Goal: Task Accomplishment & Management: Complete application form

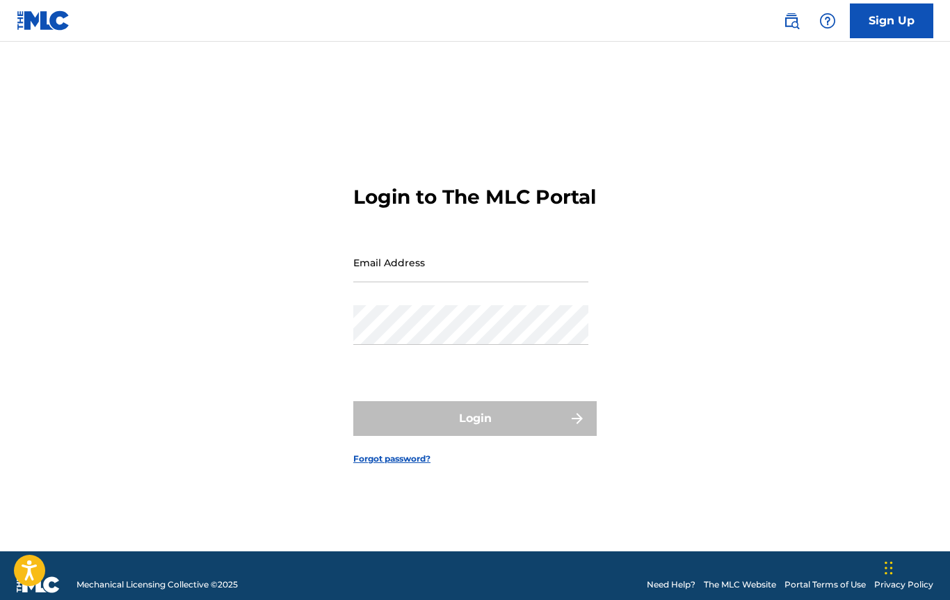
click at [465, 270] on input "Email Address" at bounding box center [470, 263] width 235 height 40
type input "[EMAIL_ADDRESS][DOMAIN_NAME]"
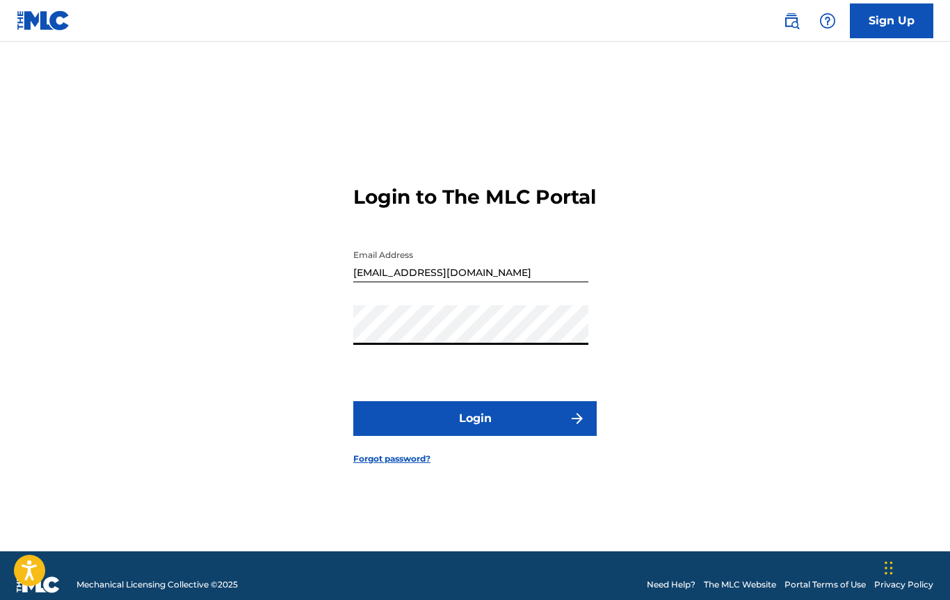
click at [353, 401] on button "Login" at bounding box center [474, 418] width 243 height 35
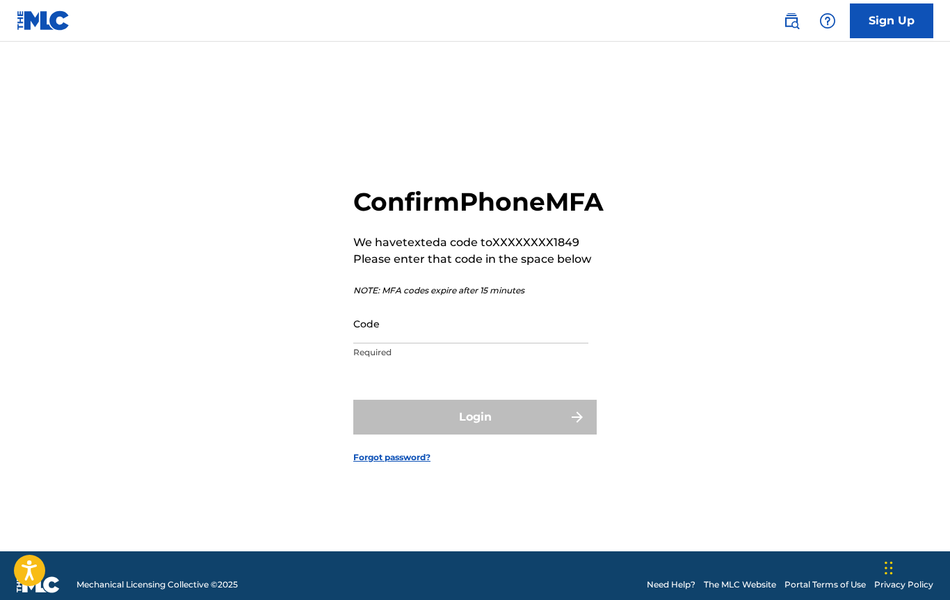
click at [439, 343] on input "Code" at bounding box center [470, 324] width 235 height 40
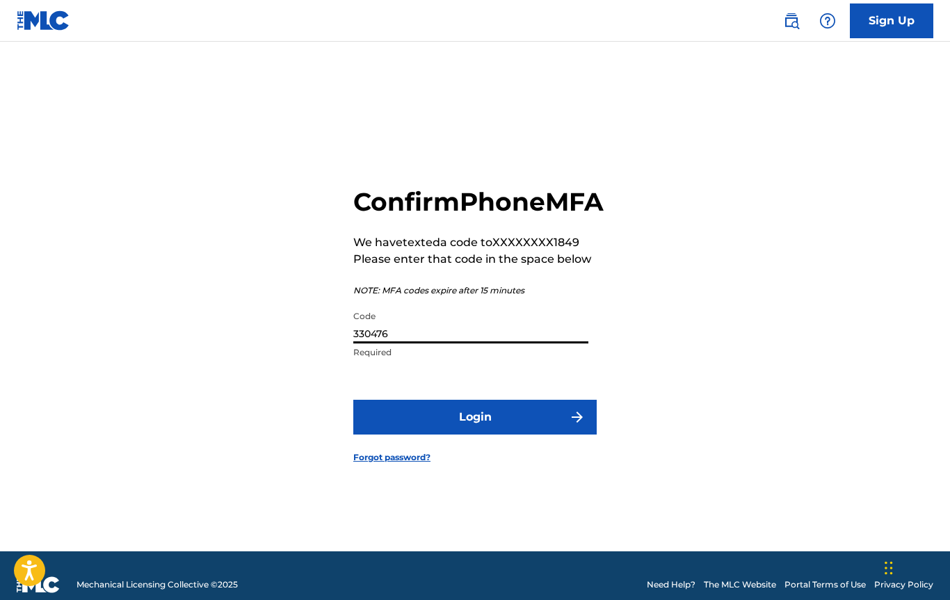
type input "330476"
click at [496, 435] on button "Login" at bounding box center [474, 417] width 243 height 35
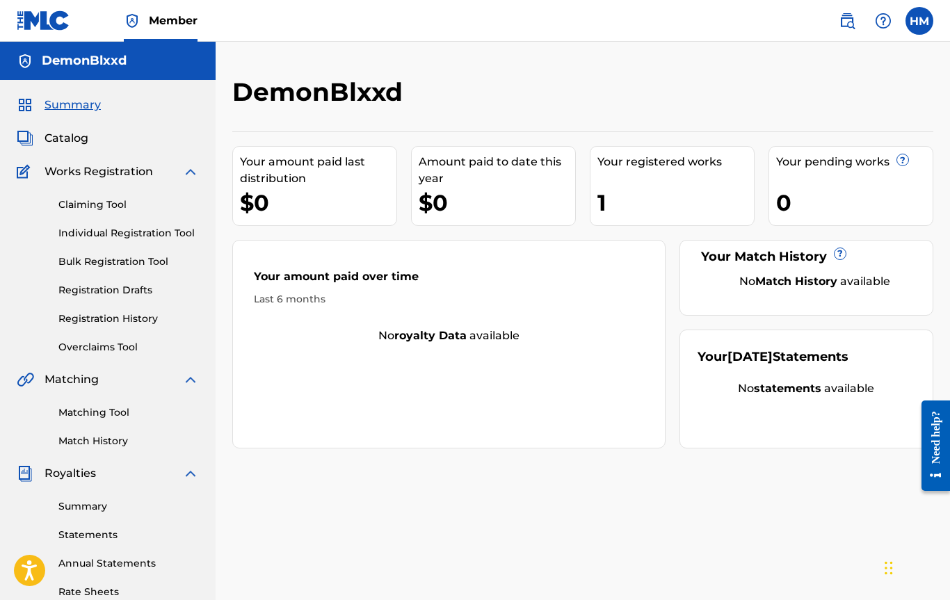
click at [102, 231] on link "Individual Registration Tool" at bounding box center [128, 233] width 140 height 15
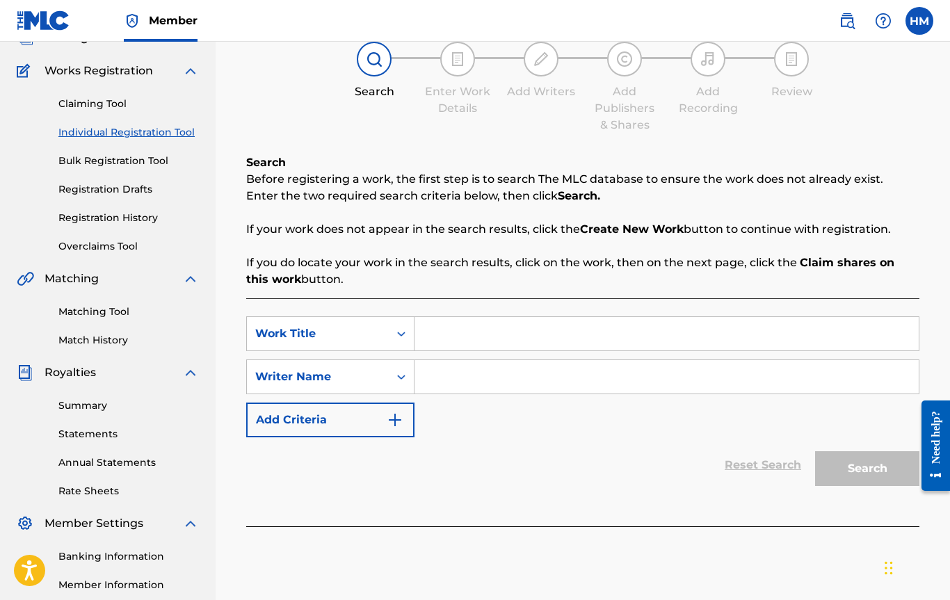
scroll to position [127, 0]
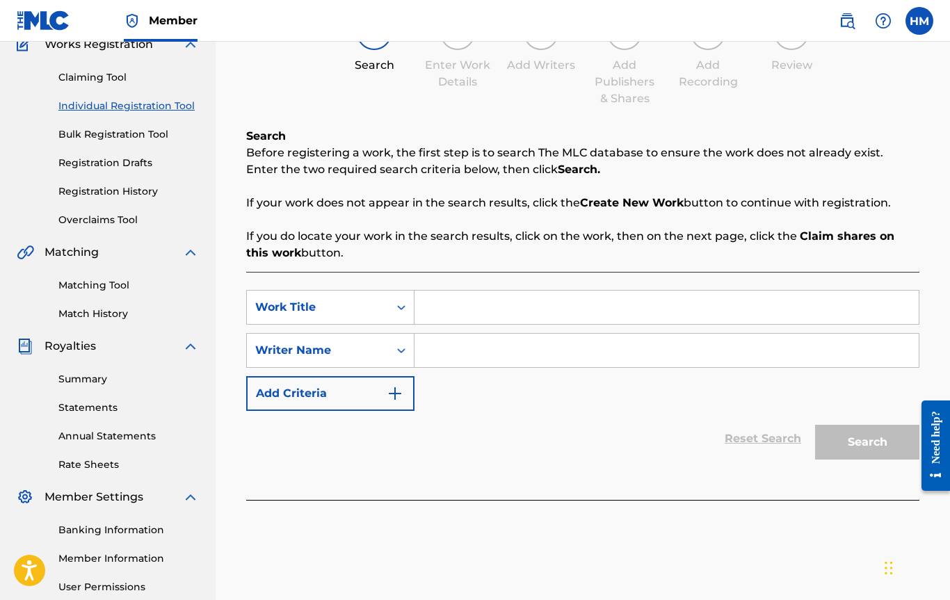
click at [464, 306] on input "Search Form" at bounding box center [666, 307] width 504 height 33
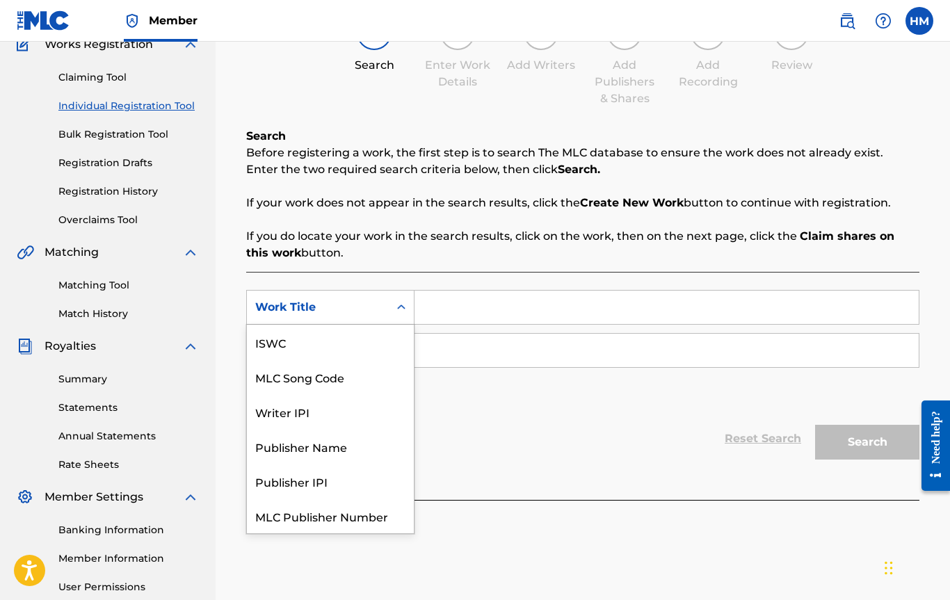
click at [302, 309] on div "Work Title" at bounding box center [317, 307] width 125 height 17
click at [485, 311] on input "Search Form" at bounding box center [666, 307] width 504 height 33
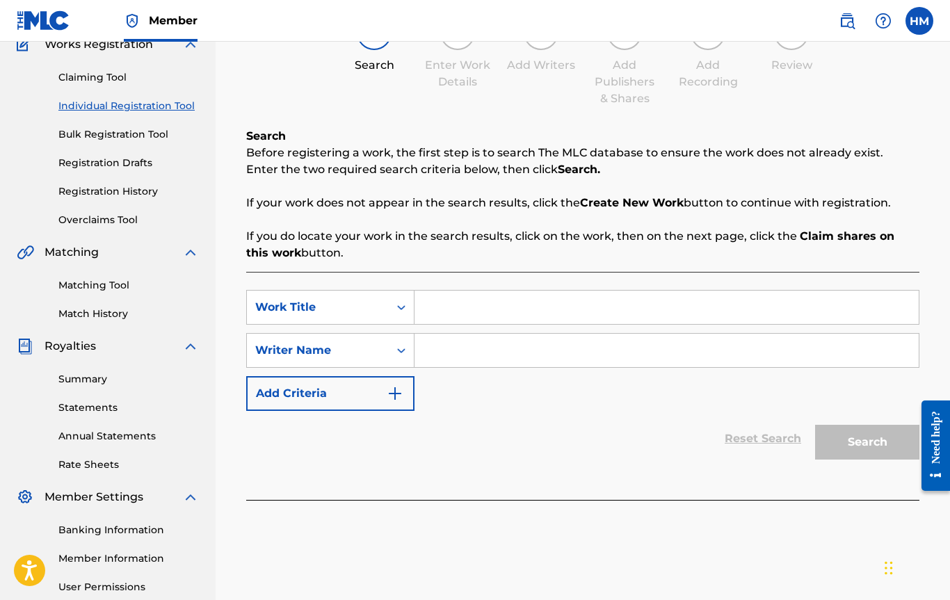
paste input "T-334402127-4"
type input "T-334402127-4"
click at [465, 346] on input "Search Form" at bounding box center [666, 350] width 504 height 33
paste input "T-334402127-4"
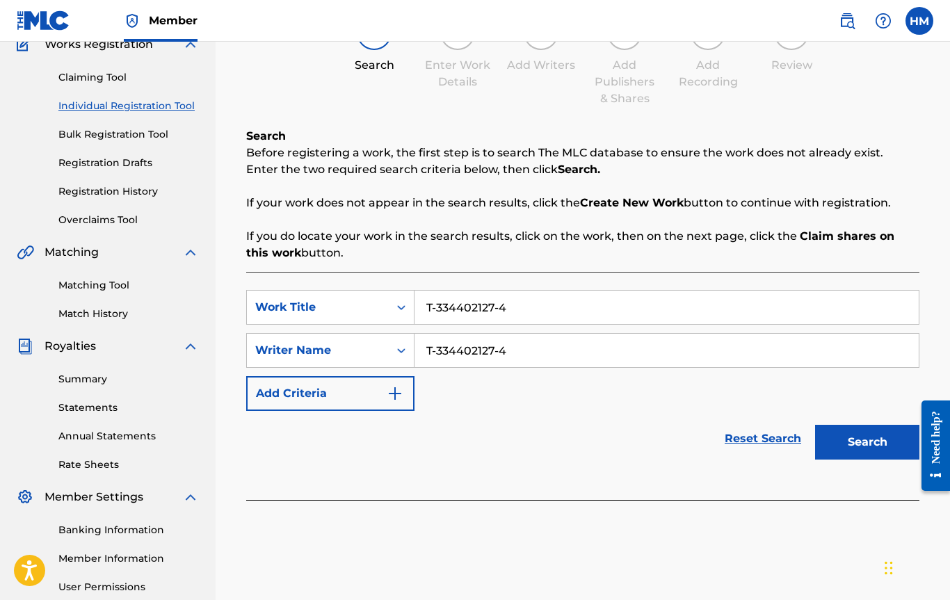
type input "T-334402127-4"
click at [862, 448] on button "Search" at bounding box center [867, 442] width 104 height 35
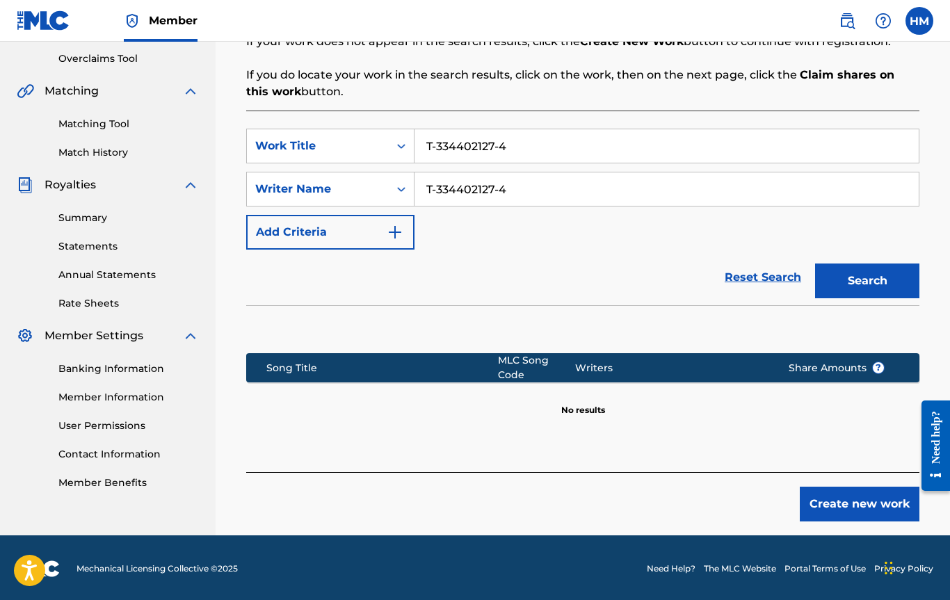
scroll to position [291, 0]
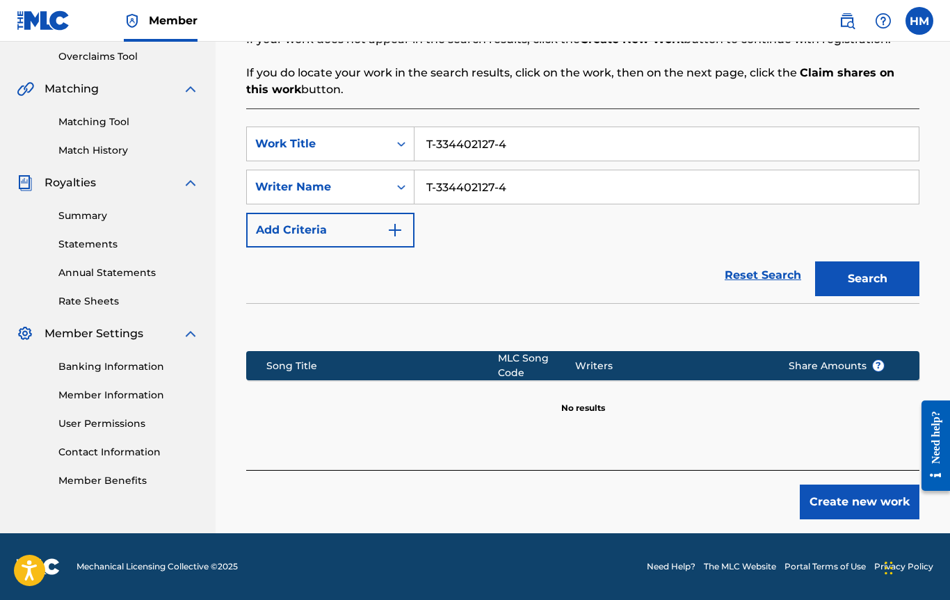
click at [813, 492] on button "Create new work" at bounding box center [860, 502] width 120 height 35
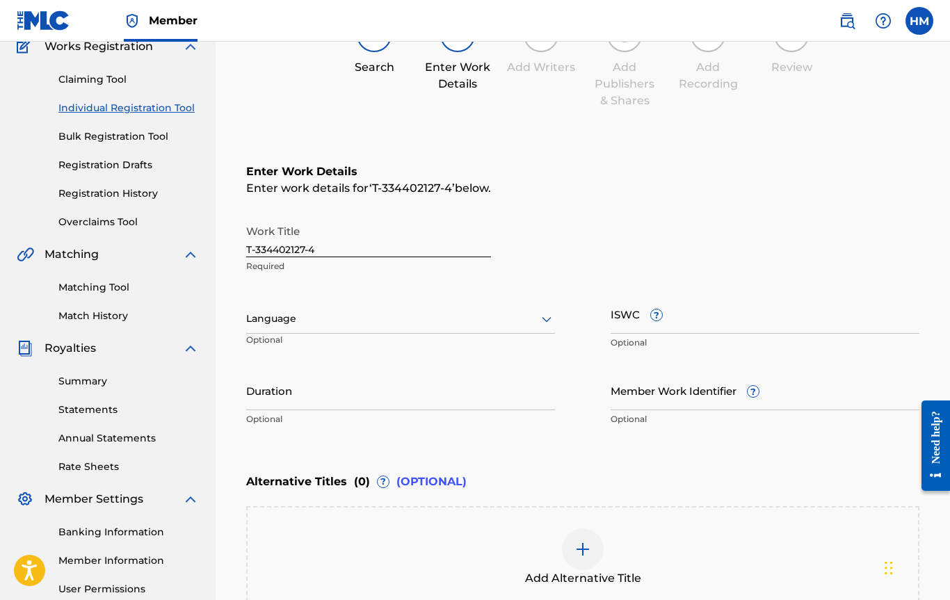
scroll to position [145, 0]
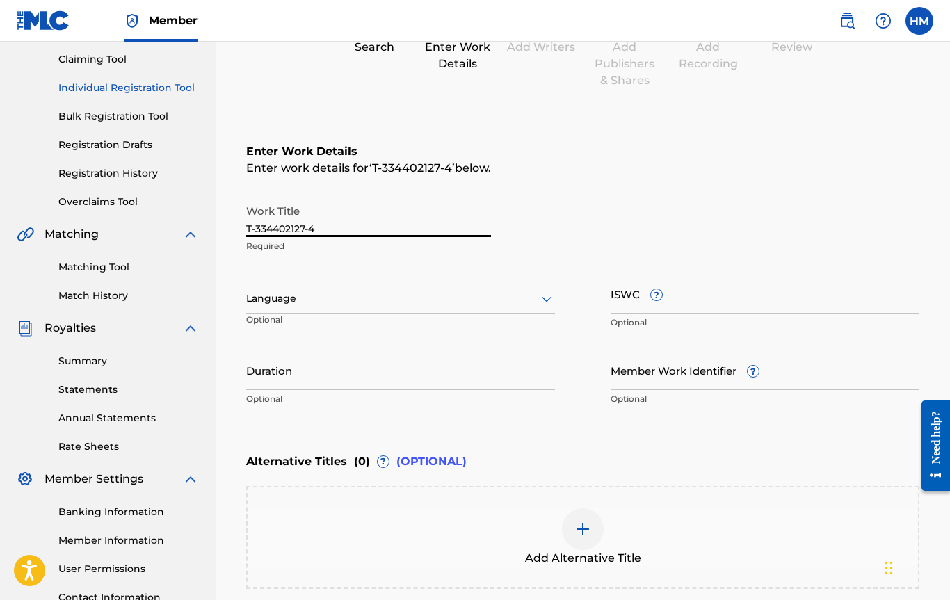
click at [332, 225] on input "T-334402127-4" at bounding box center [368, 217] width 245 height 40
click at [662, 301] on input "ISWC ?" at bounding box center [764, 294] width 309 height 40
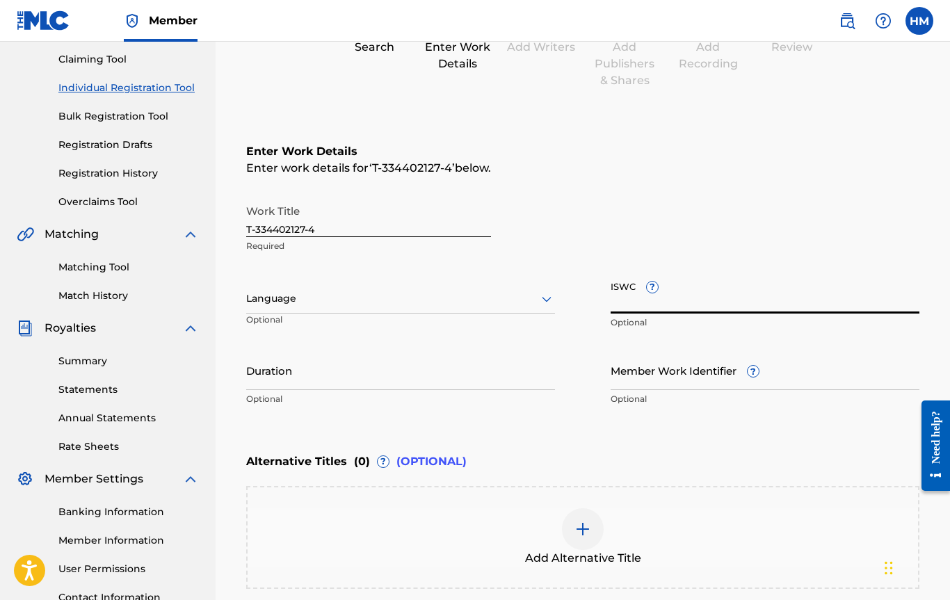
paste input "T-334402127-4"
click at [736, 279] on input "T-334402127-4" at bounding box center [764, 294] width 309 height 40
type input "T-334402127-4"
click at [594, 409] on div "Work Title T-334402127-4 Required Language Optional ISWC ? T-334402127-4 Option…" at bounding box center [582, 305] width 673 height 216
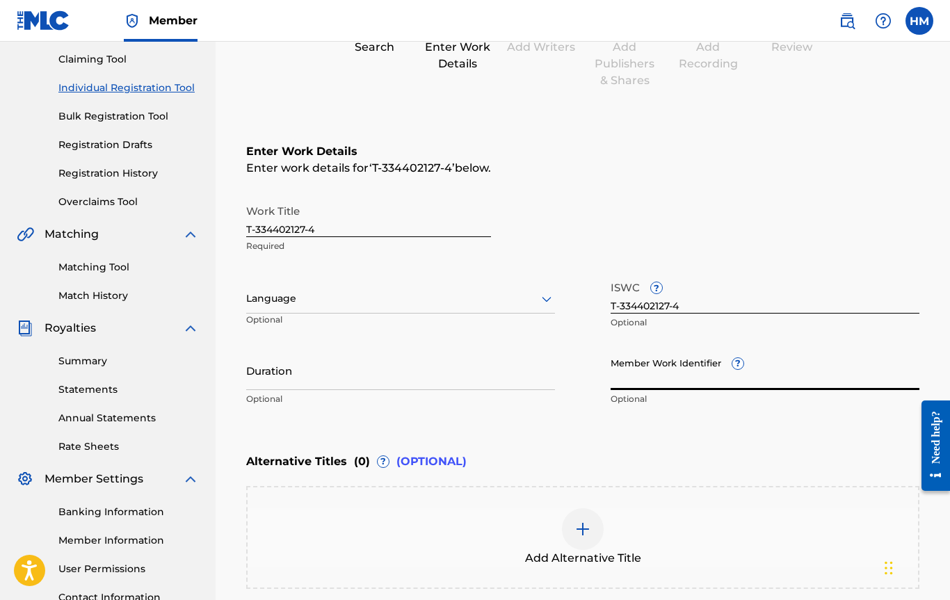
click at [638, 388] on input "Member Work Identifier ?" at bounding box center [764, 370] width 309 height 40
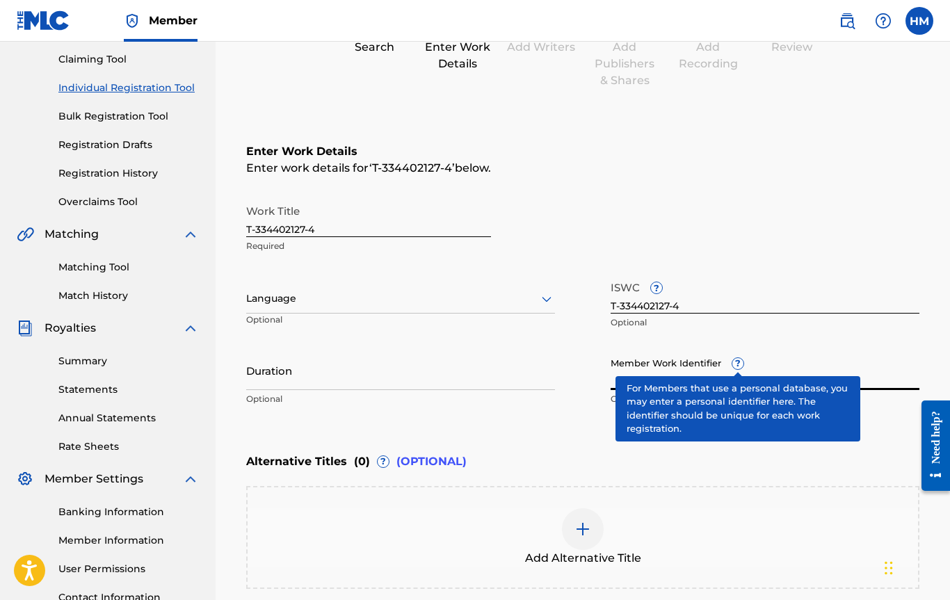
click at [740, 368] on div "Member Work Identifier ? Optional" at bounding box center [764, 381] width 309 height 63
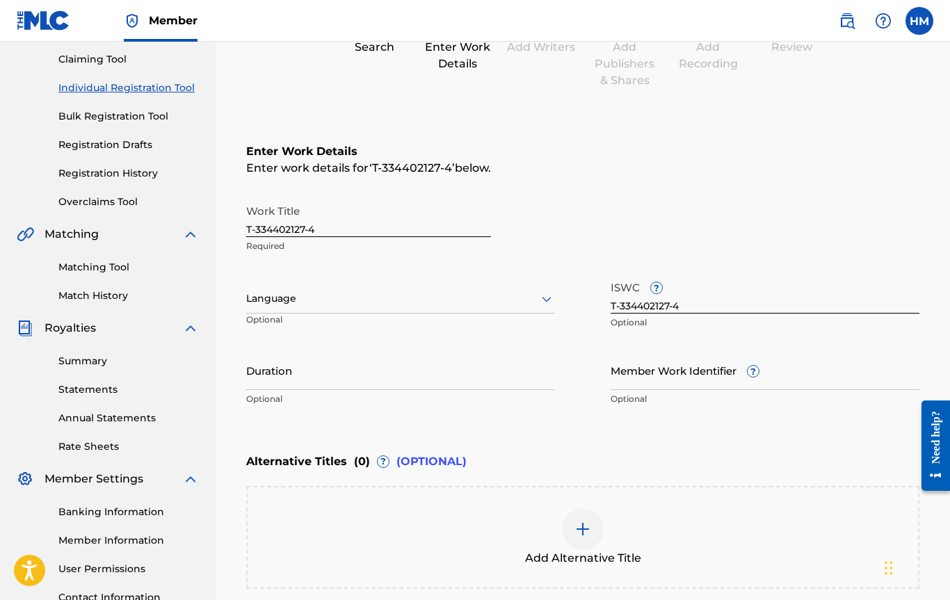
click at [343, 383] on input "Duration" at bounding box center [400, 370] width 309 height 40
click at [301, 409] on div "Duration Optional" at bounding box center [400, 381] width 309 height 63
click at [306, 379] on input "Duration" at bounding box center [400, 370] width 309 height 40
type input "2"
type input "02:37"
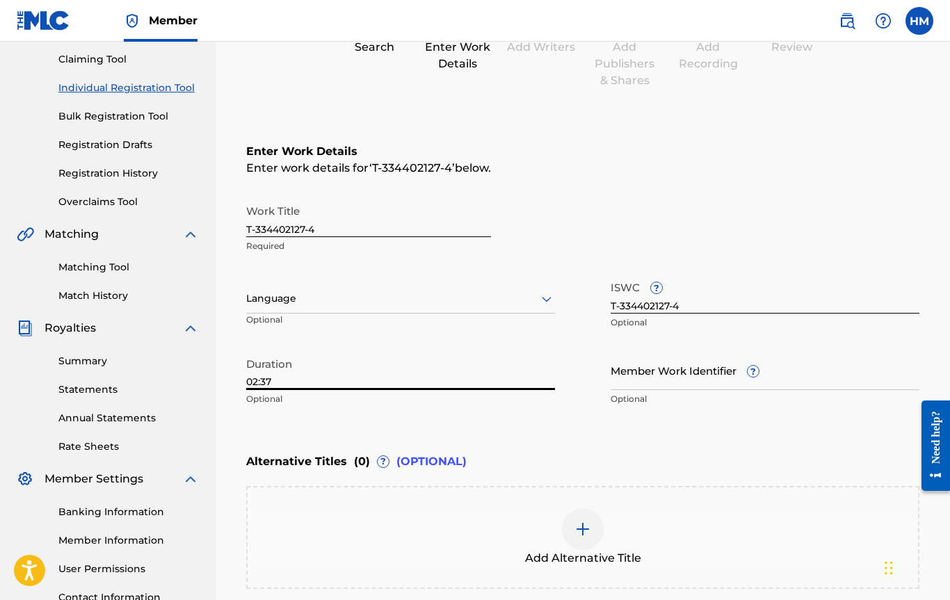
click at [366, 414] on div "Enter Work Details Enter work details for ‘ T-334402127-4 ’ below. Work Title T…" at bounding box center [582, 278] width 673 height 337
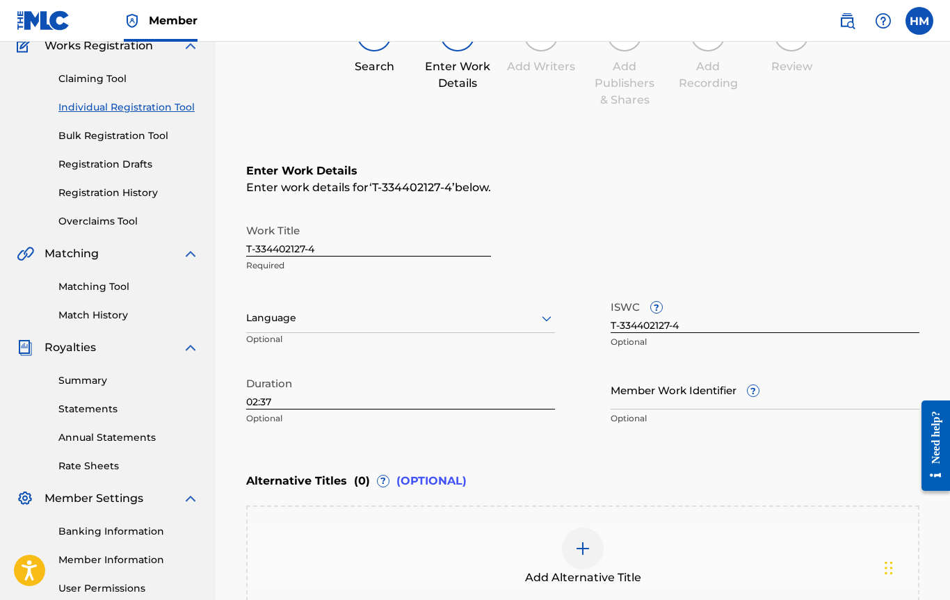
scroll to position [124, 0]
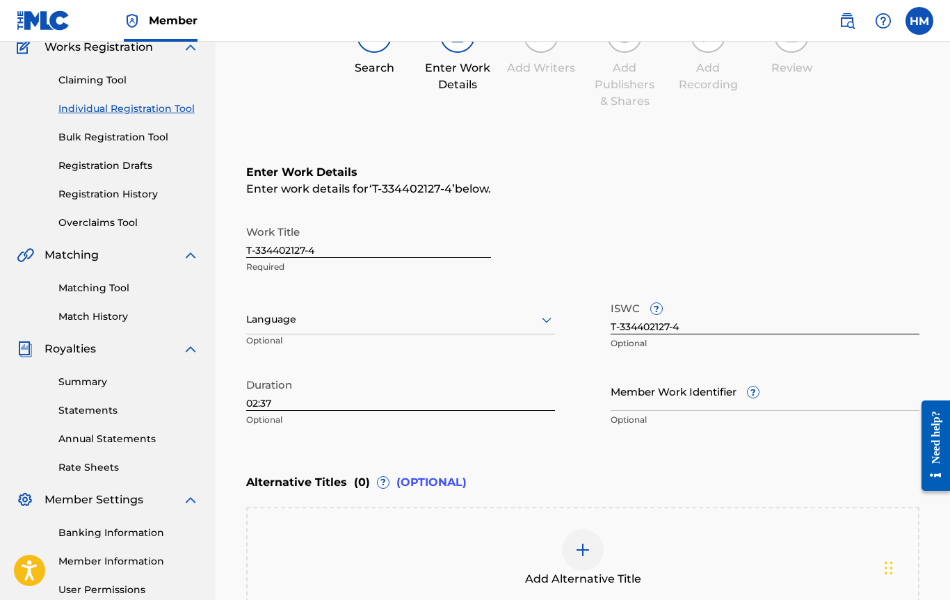
click at [383, 325] on div at bounding box center [400, 319] width 309 height 17
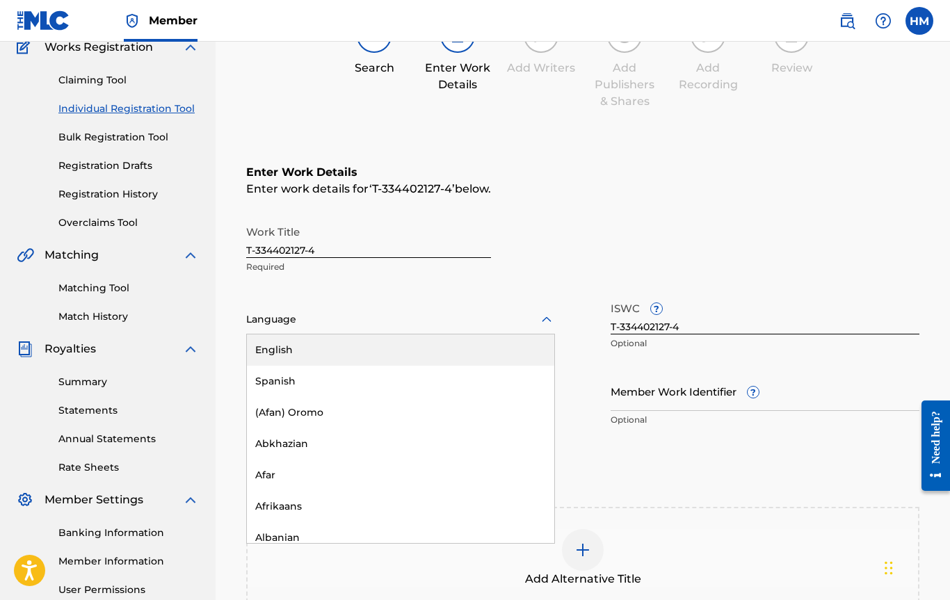
click at [380, 350] on div "English" at bounding box center [400, 349] width 307 height 31
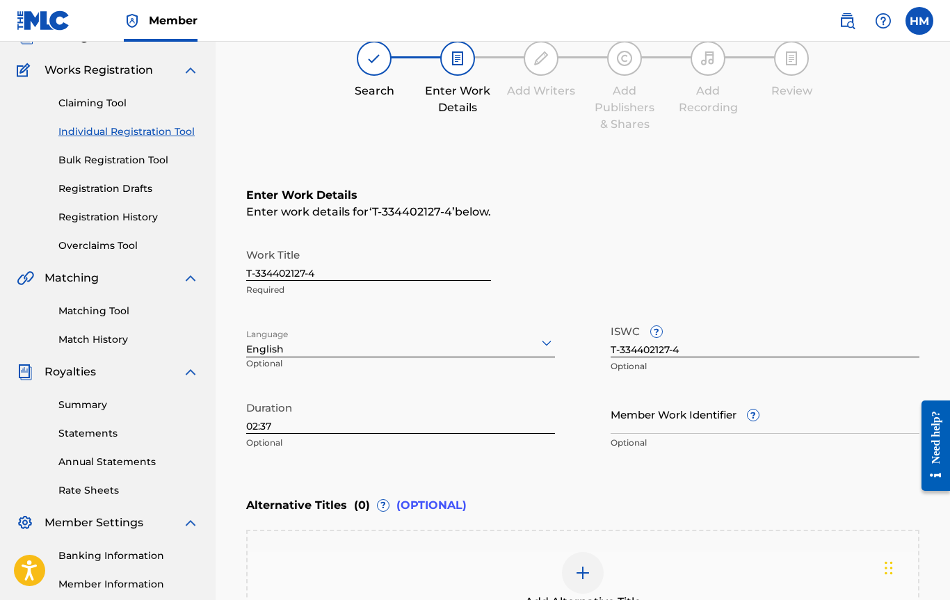
scroll to position [86, 0]
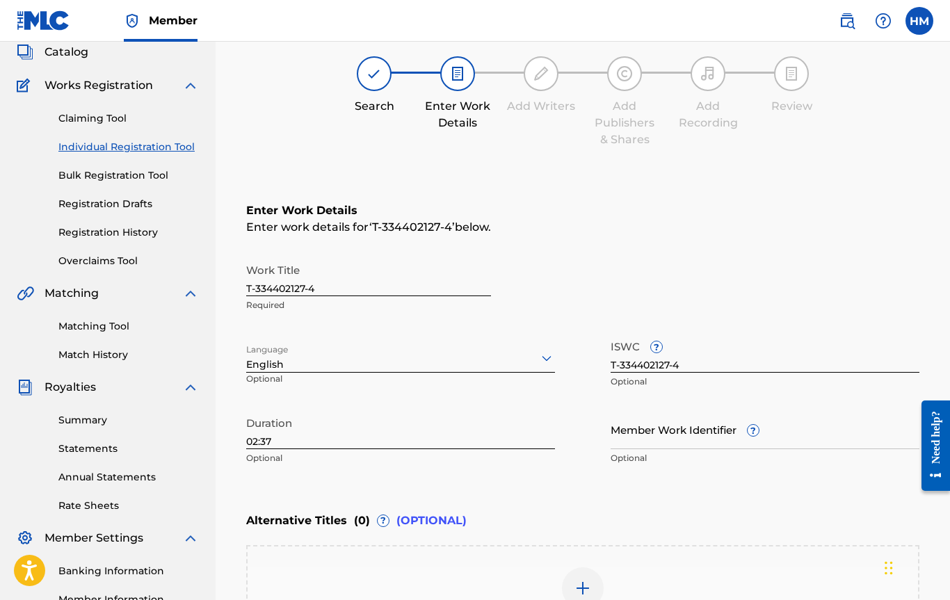
click at [322, 284] on input "T-334402127-4" at bounding box center [368, 277] width 245 height 40
paste input "Sold Yo Soul To Tha .4"
type input "Sold Yo Soul To Tha .44"
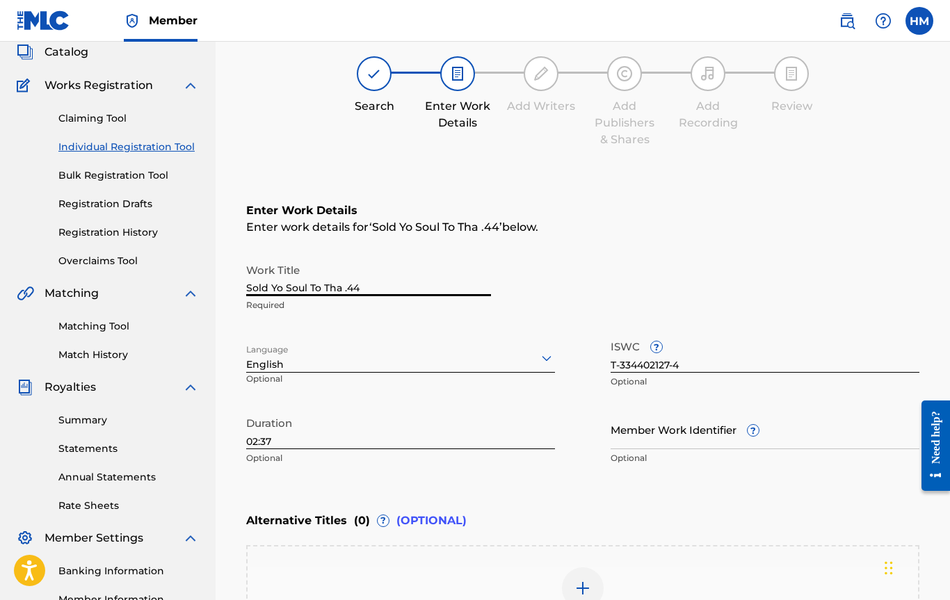
click at [640, 266] on div "Work Title Sold Yo Soul To Tha .44 Required" at bounding box center [582, 288] width 673 height 63
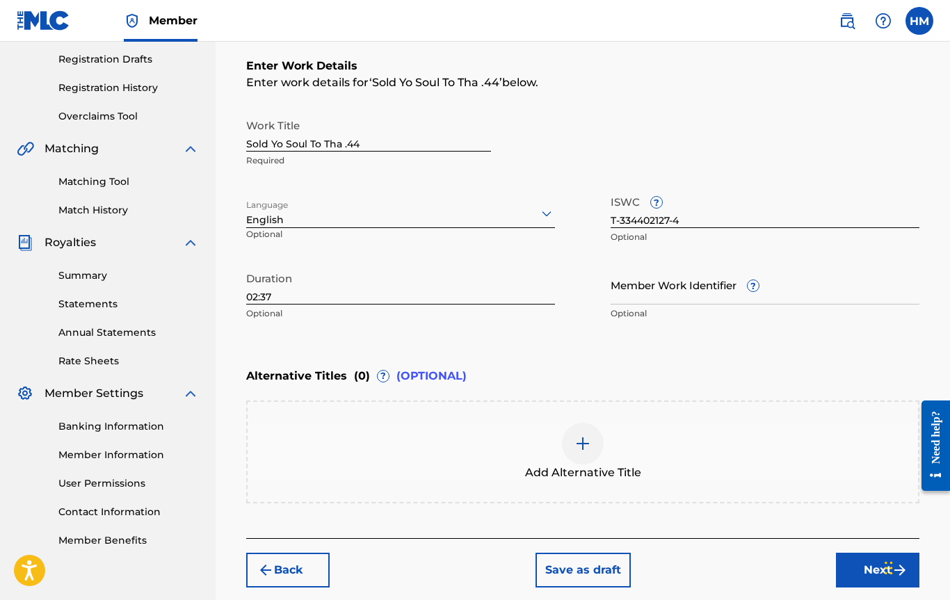
scroll to position [298, 0]
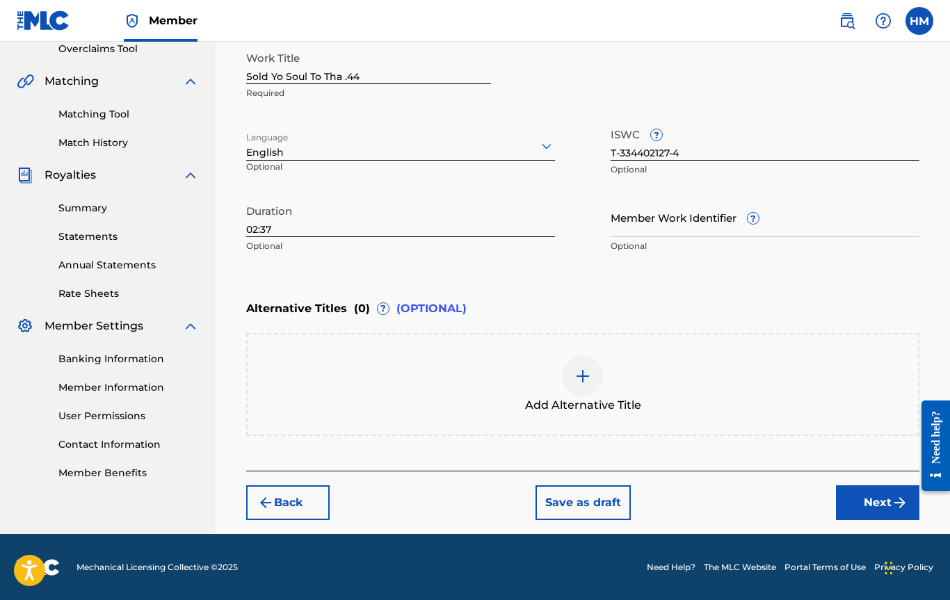
click at [858, 514] on button "Next" at bounding box center [877, 502] width 83 height 35
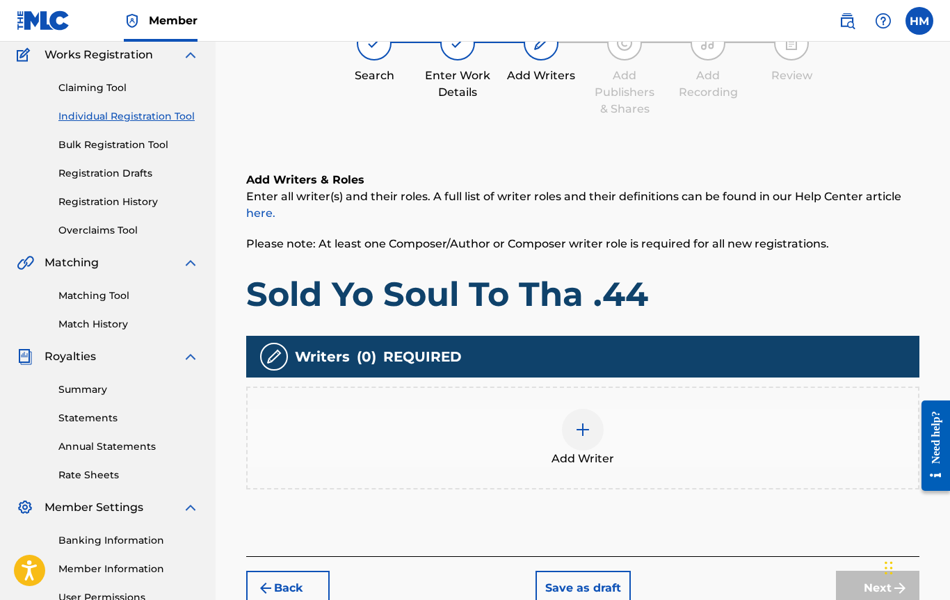
scroll to position [123, 0]
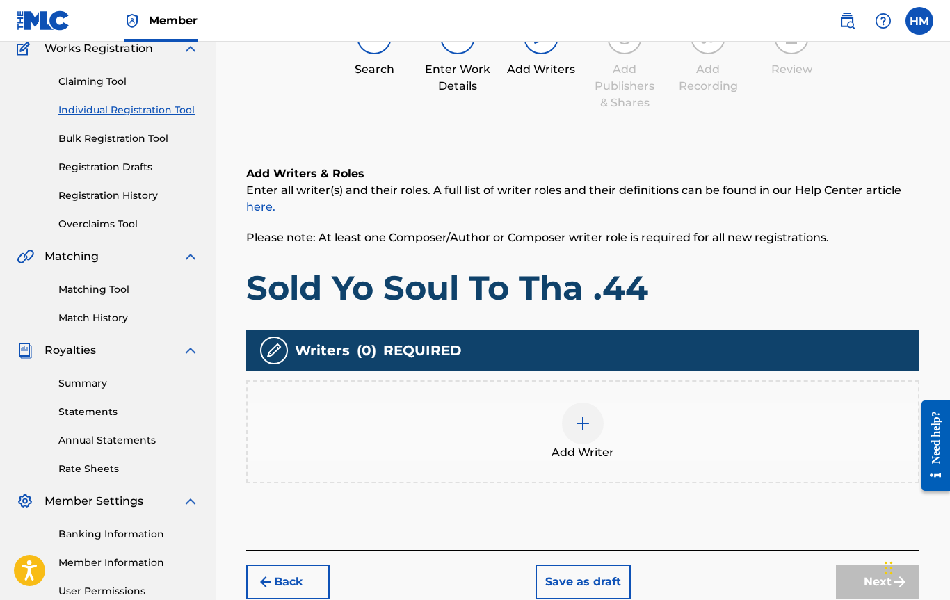
click at [598, 435] on div at bounding box center [583, 424] width 42 height 42
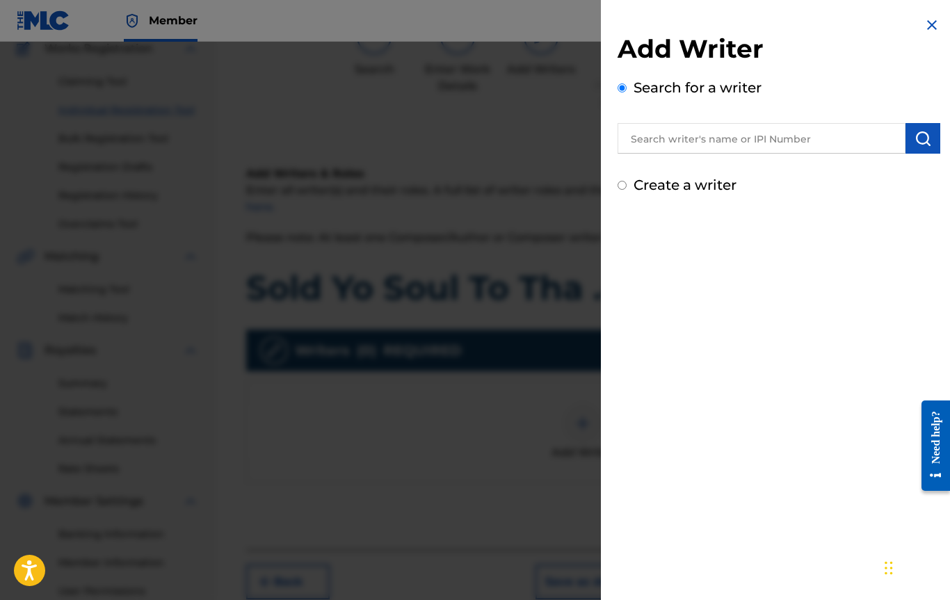
click at [702, 145] on input "text" at bounding box center [761, 138] width 288 height 31
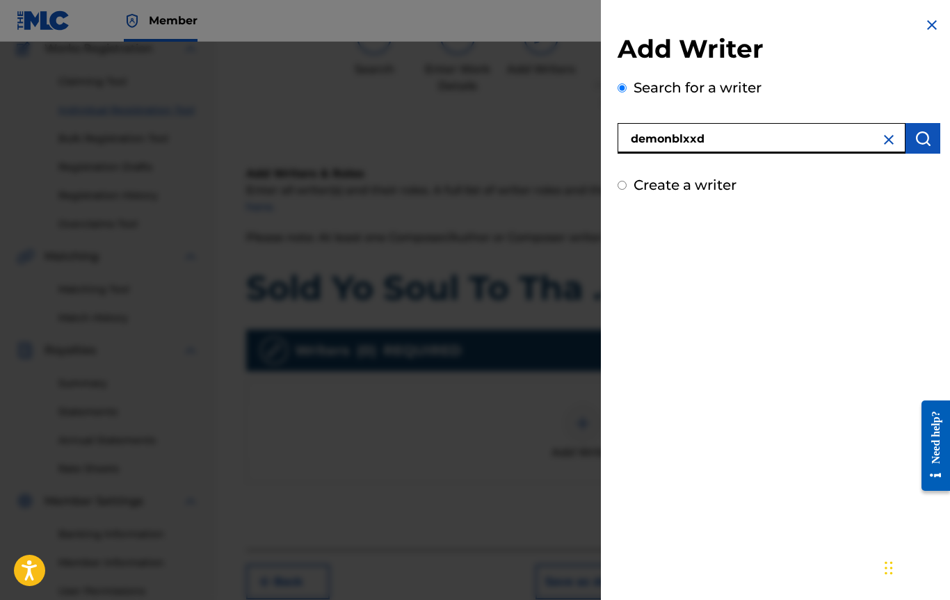
type input "demonblxxd"
click at [924, 147] on button "submit" at bounding box center [922, 138] width 35 height 31
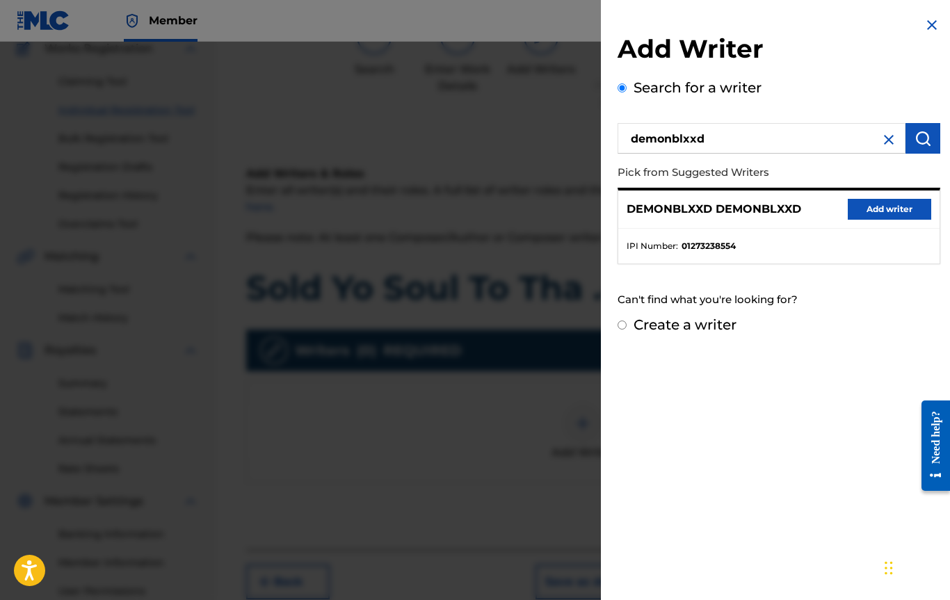
click at [859, 207] on button "Add writer" at bounding box center [889, 209] width 83 height 21
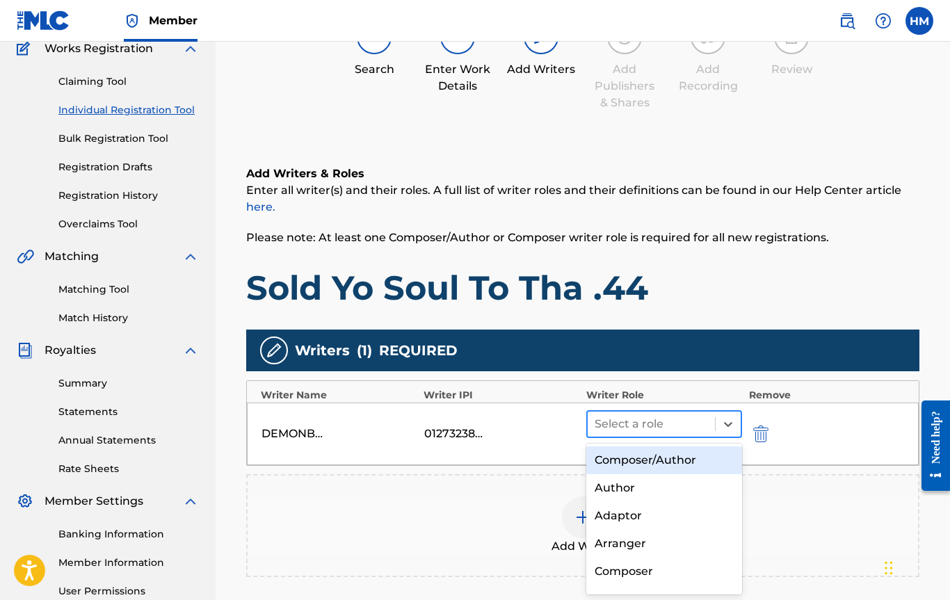
click at [626, 416] on div at bounding box center [650, 423] width 113 height 19
click at [623, 457] on div "Composer/Author" at bounding box center [664, 460] width 156 height 28
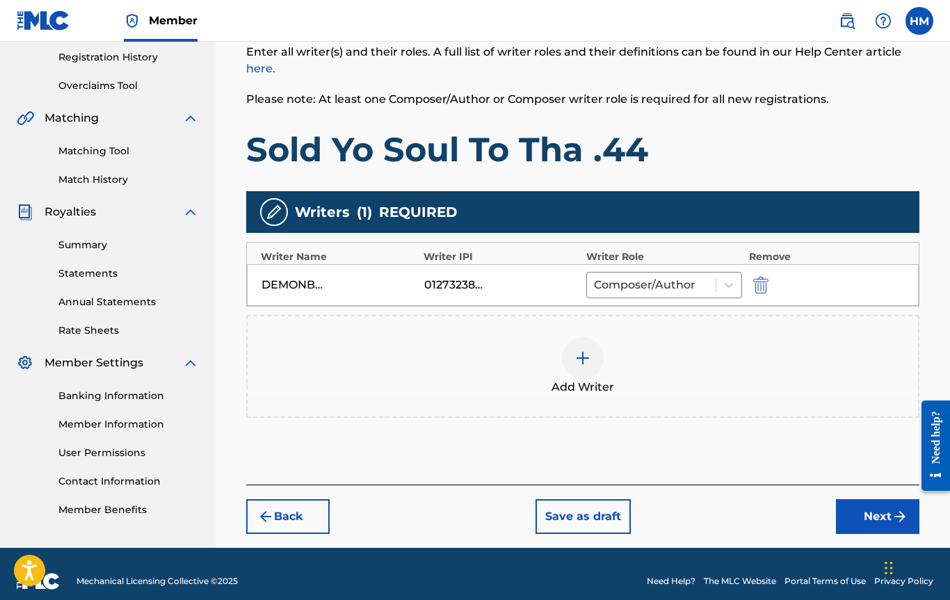
scroll to position [276, 0]
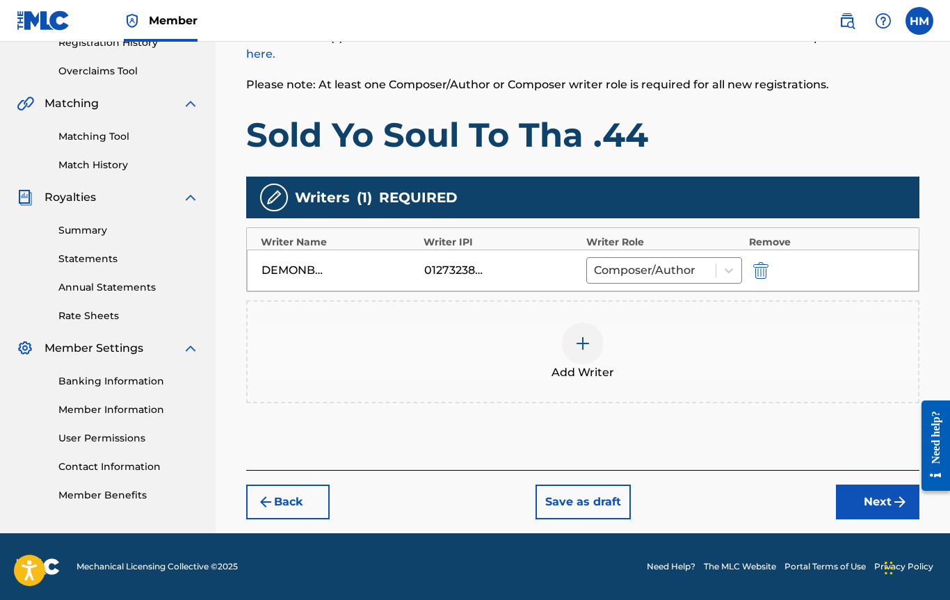
click at [858, 496] on button "Next" at bounding box center [877, 502] width 83 height 35
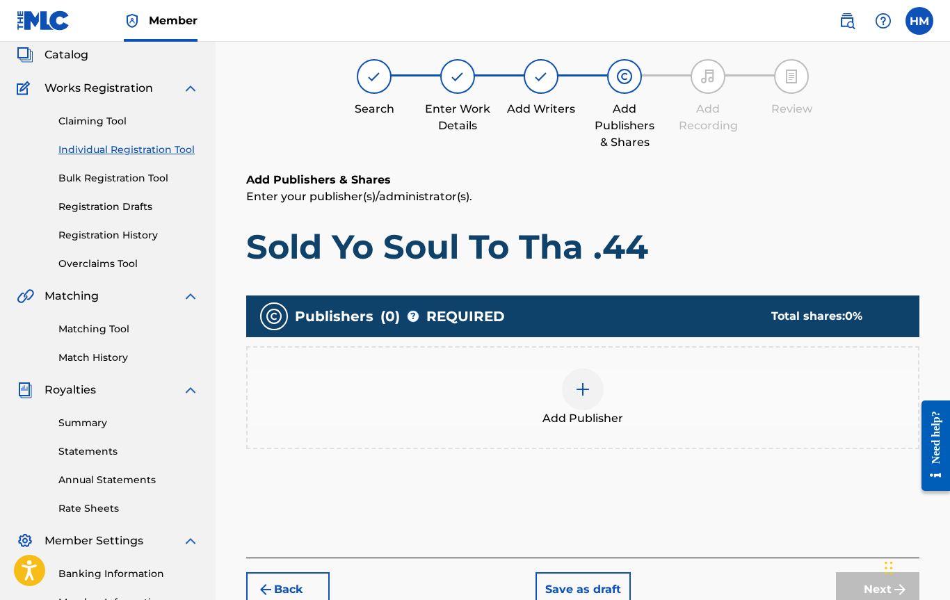
scroll to position [63, 0]
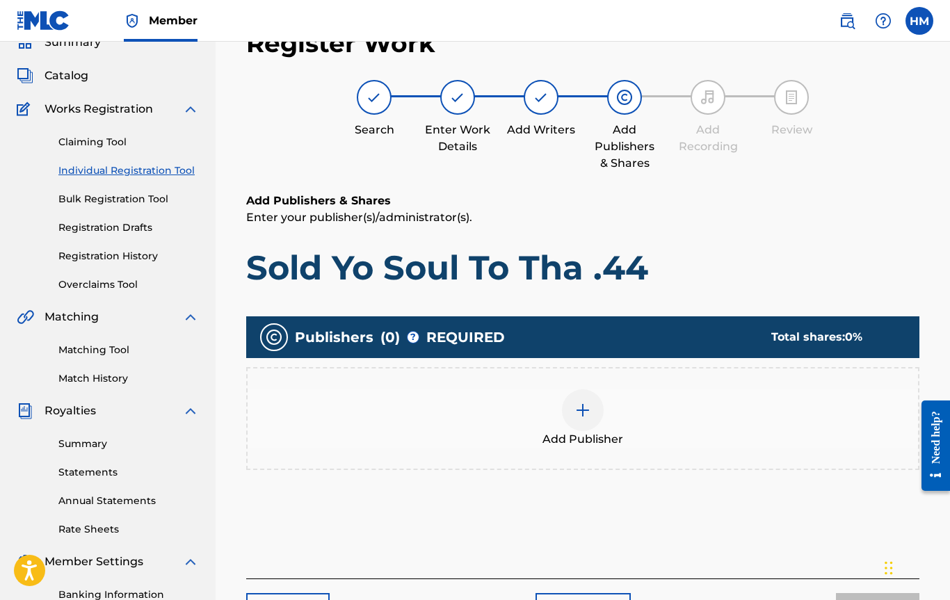
click at [574, 432] on span "Add Publisher" at bounding box center [582, 439] width 81 height 17
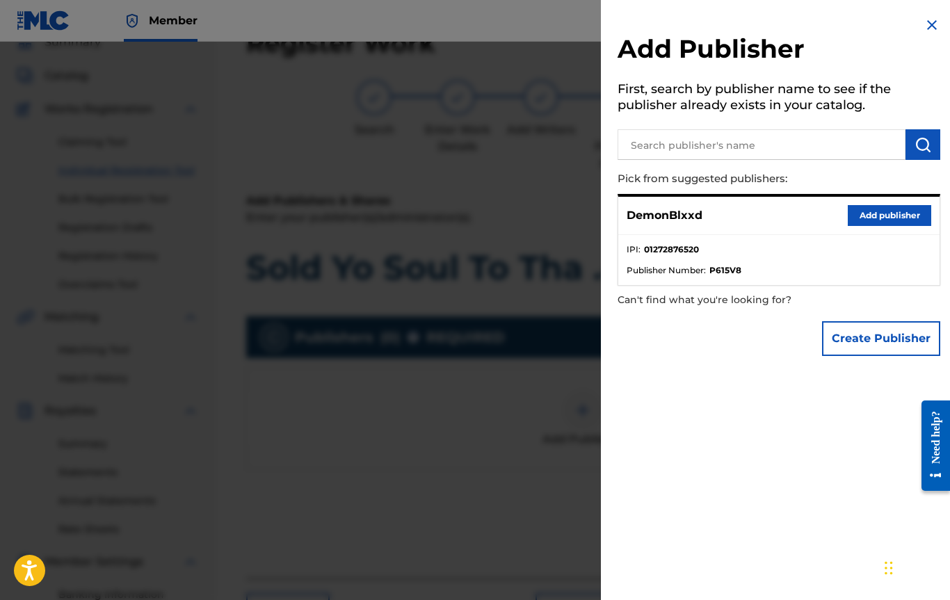
scroll to position [63, 0]
click at [854, 210] on button "Add publisher" at bounding box center [889, 215] width 83 height 21
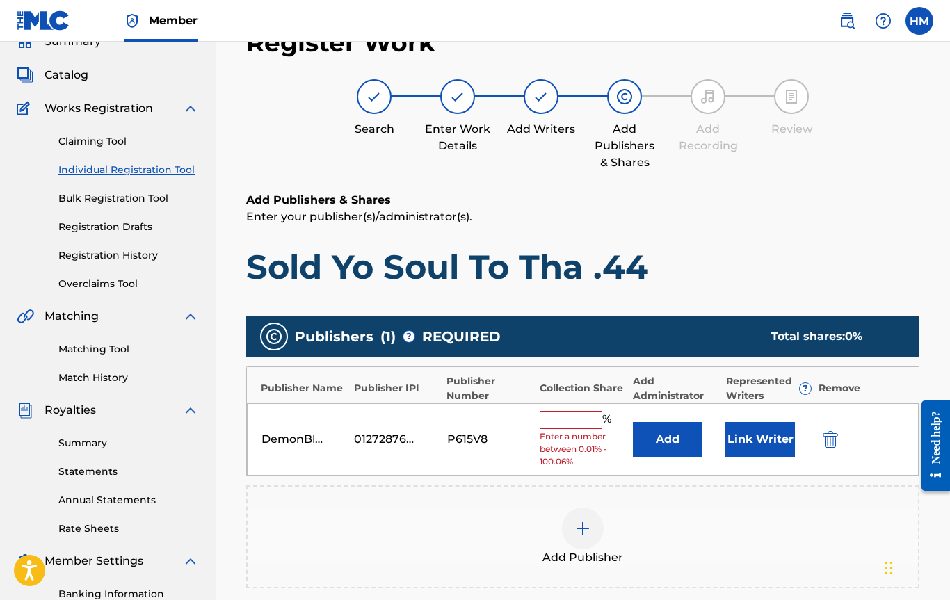
click at [576, 415] on input "text" at bounding box center [571, 420] width 63 height 18
type input "100"
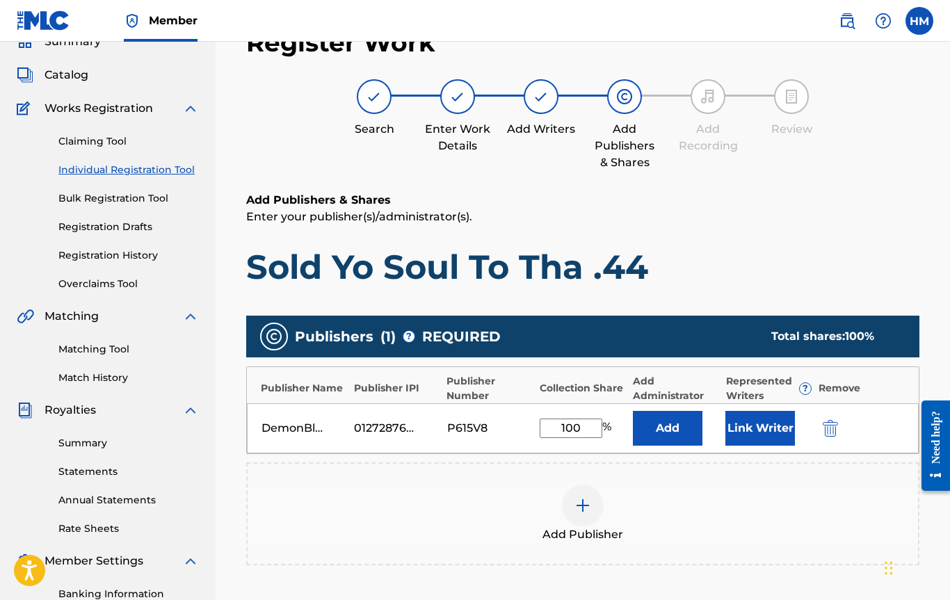
click at [676, 499] on div "Add Publisher" at bounding box center [583, 514] width 670 height 58
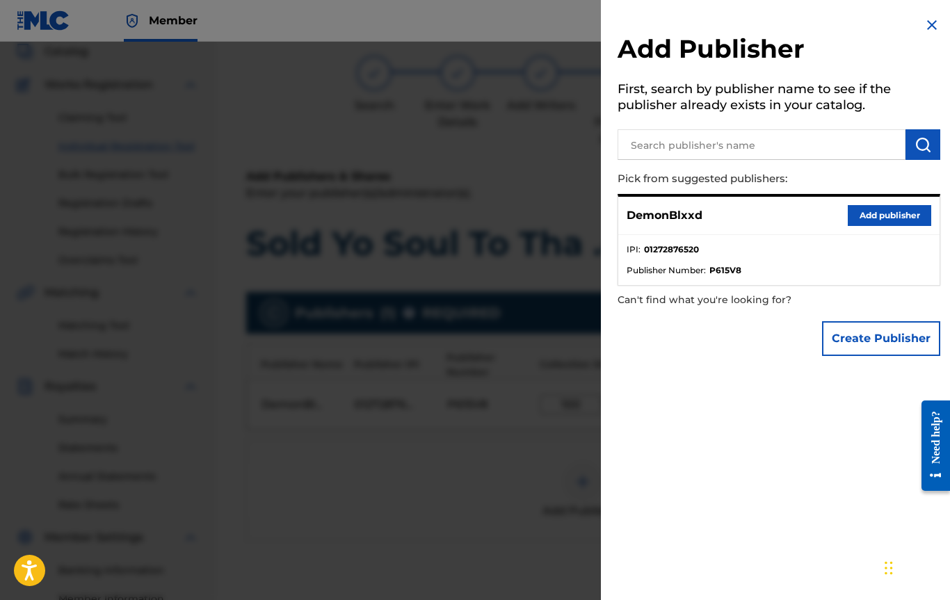
scroll to position [90, 0]
click at [923, 24] on img at bounding box center [931, 25] width 17 height 17
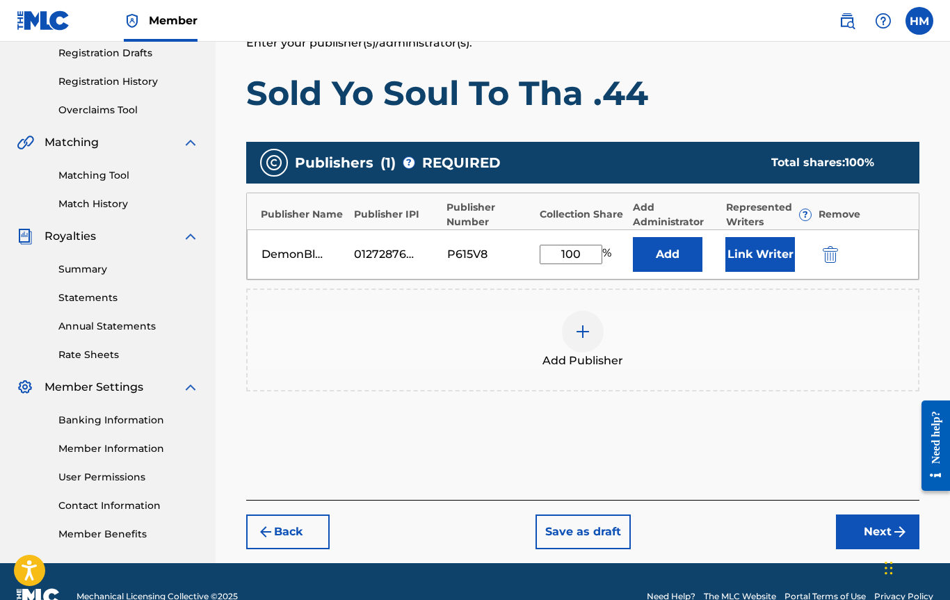
scroll to position [267, 0]
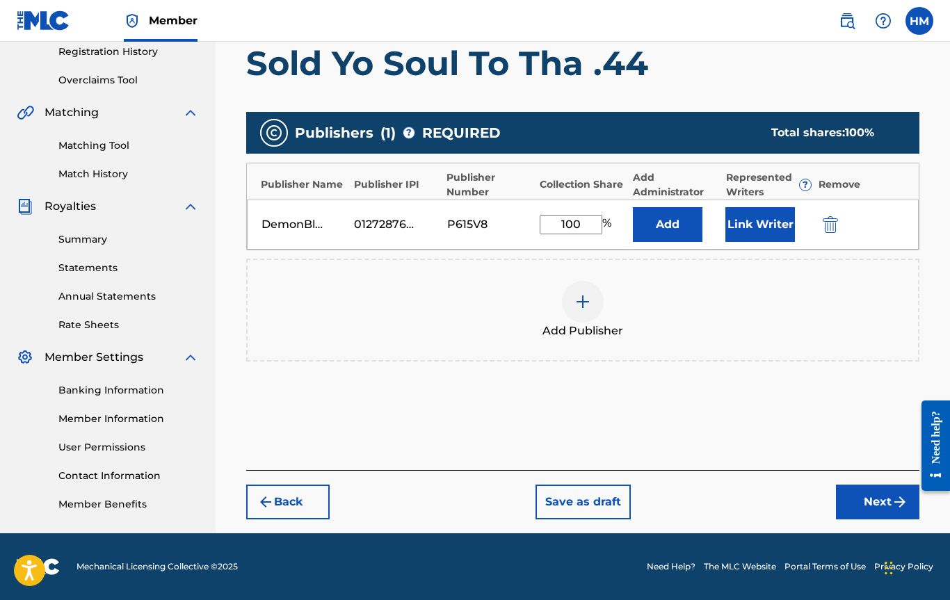
click at [728, 231] on button "Link Writer" at bounding box center [760, 224] width 70 height 35
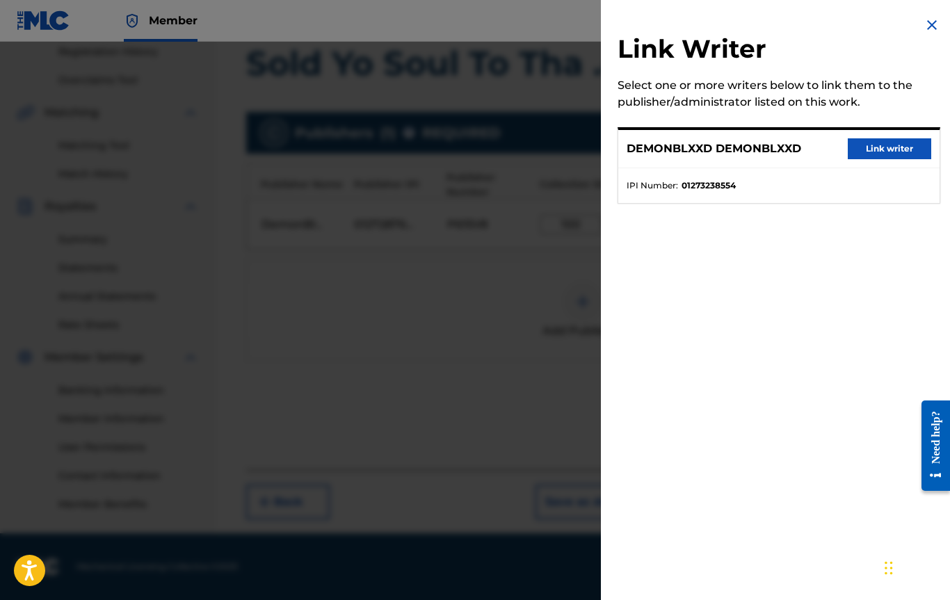
click at [871, 142] on button "Link writer" at bounding box center [889, 148] width 83 height 21
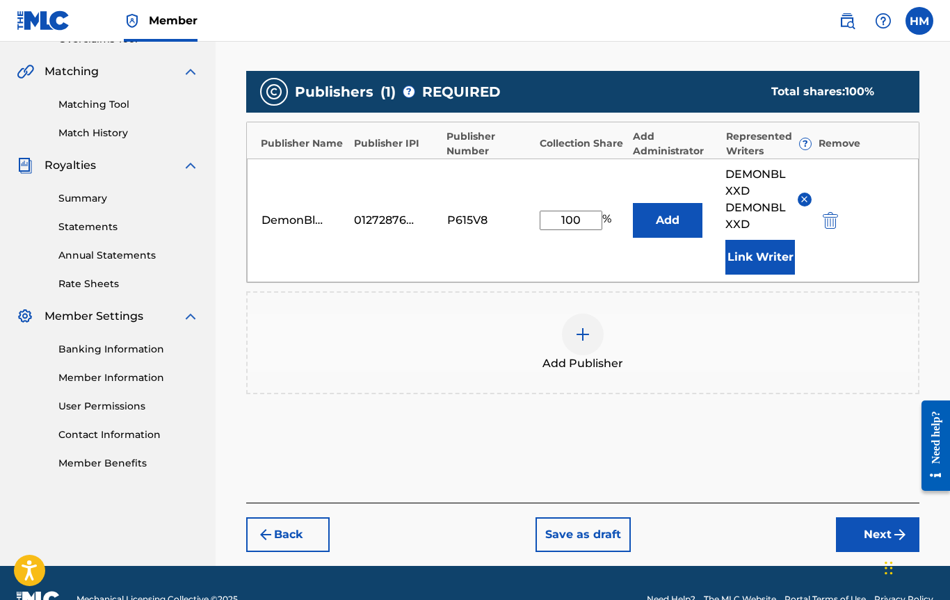
scroll to position [341, 0]
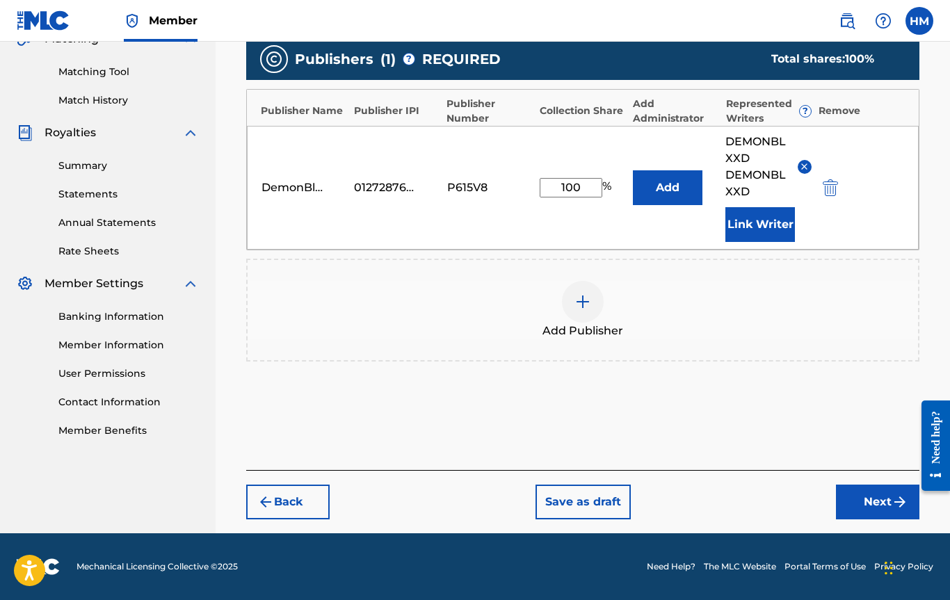
click at [888, 499] on button "Next" at bounding box center [877, 502] width 83 height 35
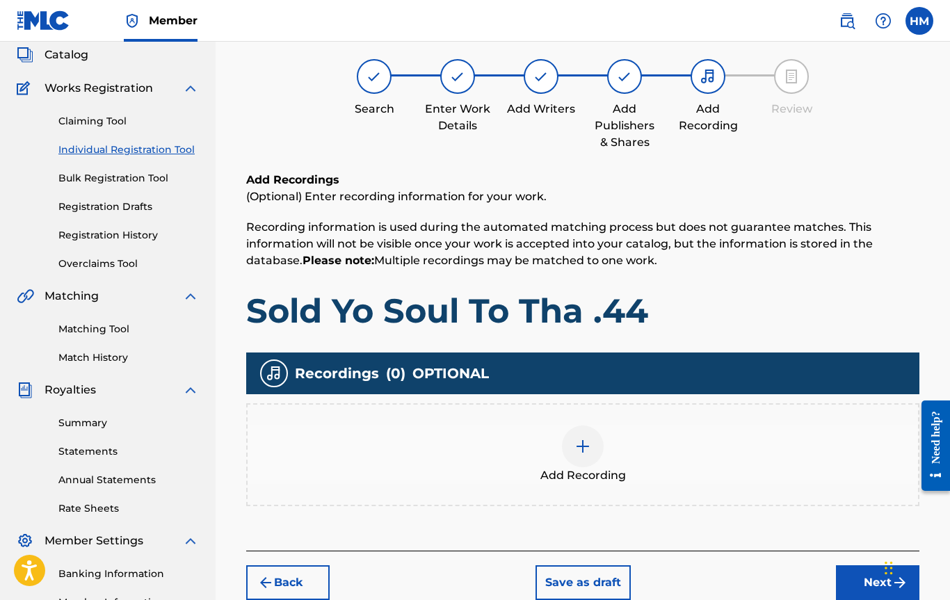
scroll to position [63, 0]
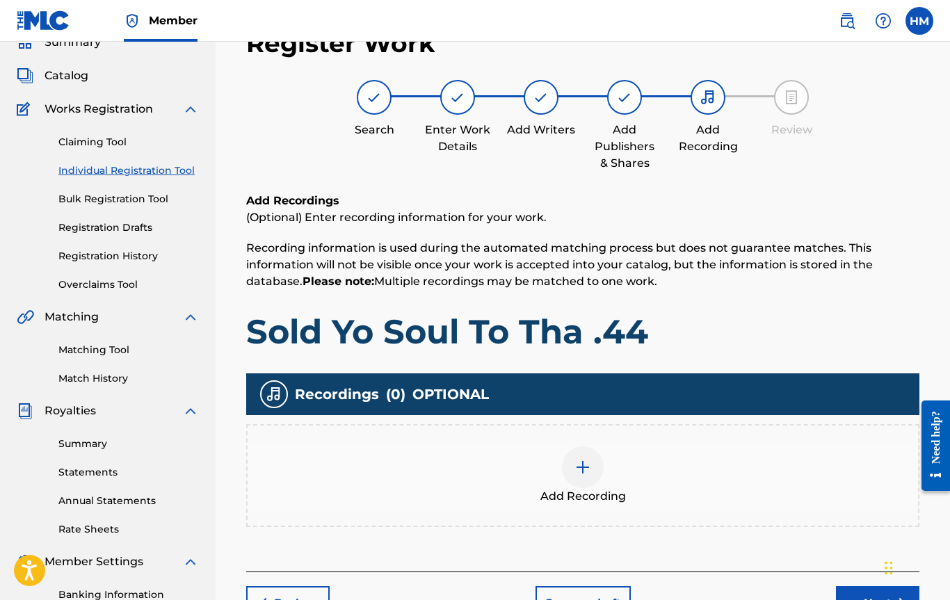
click at [604, 468] on div "Add Recording" at bounding box center [583, 475] width 670 height 58
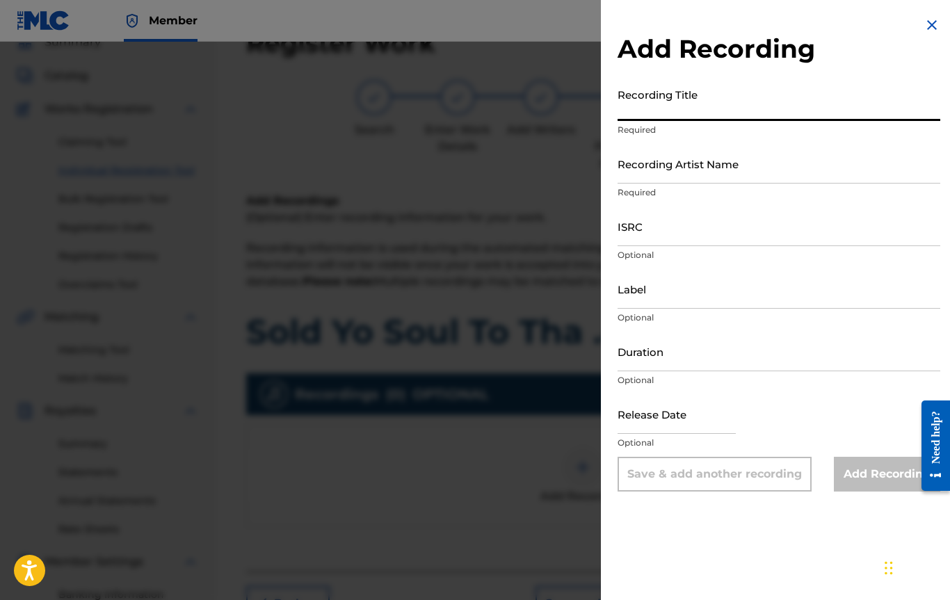
click at [644, 115] on input "Recording Title" at bounding box center [778, 101] width 323 height 40
paste input "Sold Yo Soul To Tha .44"
click at [626, 115] on input "x Sold Yo Soul To Tha .44" at bounding box center [778, 101] width 323 height 40
type input "Sold Yo Soul To Tha .44"
click at [654, 172] on input "Recording Artist Name" at bounding box center [778, 164] width 323 height 40
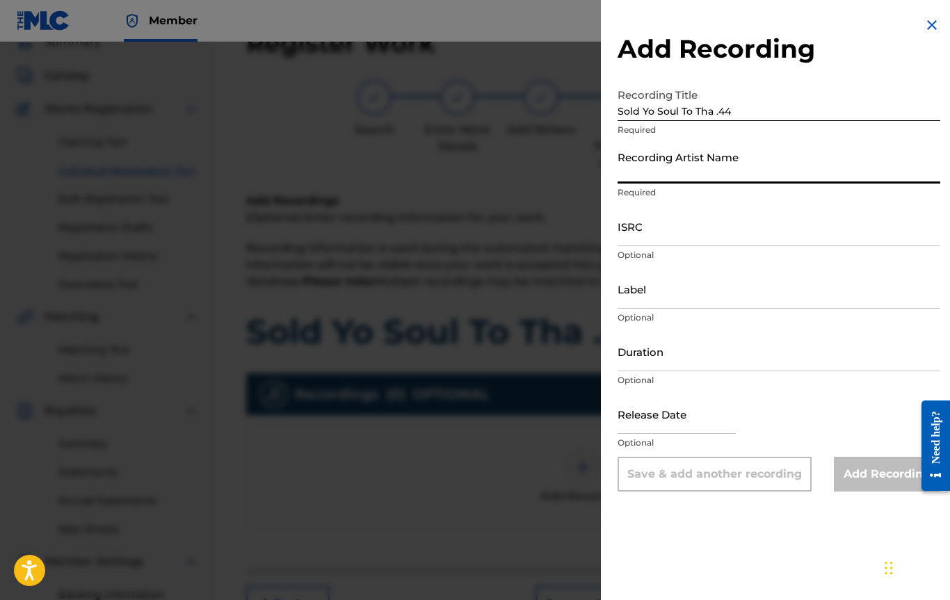
type input "DemonBlxxd"
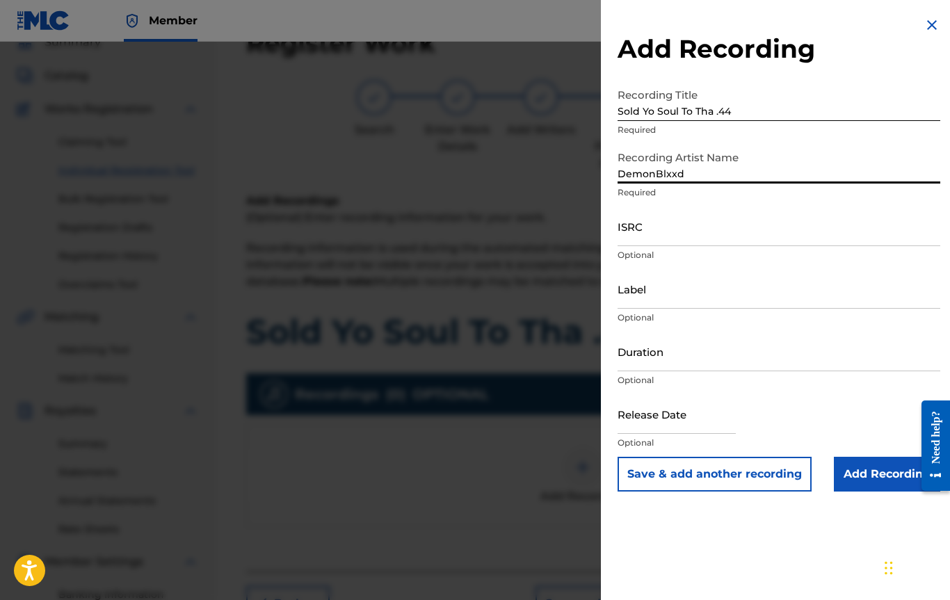
click at [671, 234] on input "ISRC" at bounding box center [778, 227] width 323 height 40
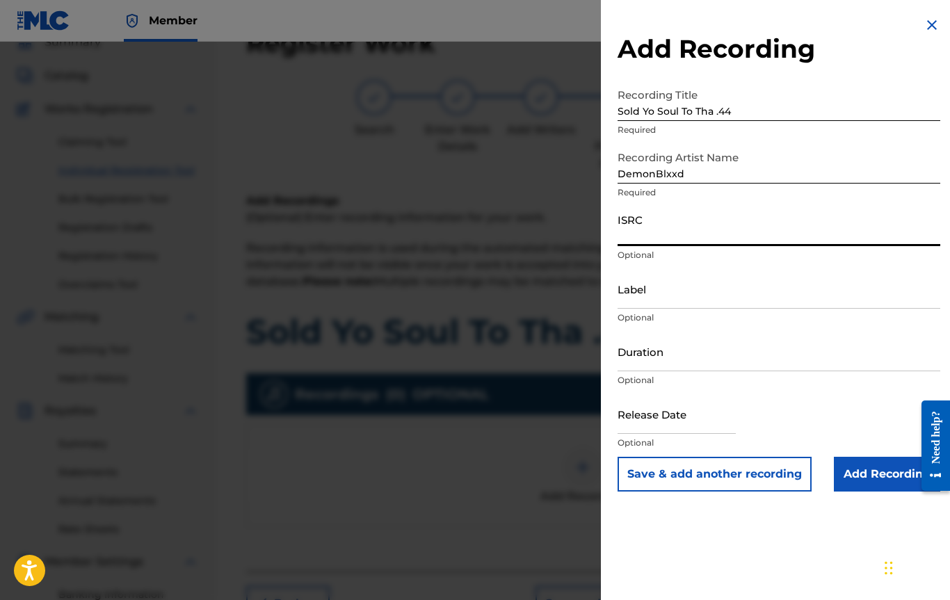
click at [681, 207] on input "ISRC" at bounding box center [778, 227] width 323 height 40
paste input "QZWFT2590058"
type input "QZWFT2590058"
click at [626, 291] on input "Label" at bounding box center [778, 289] width 323 height 40
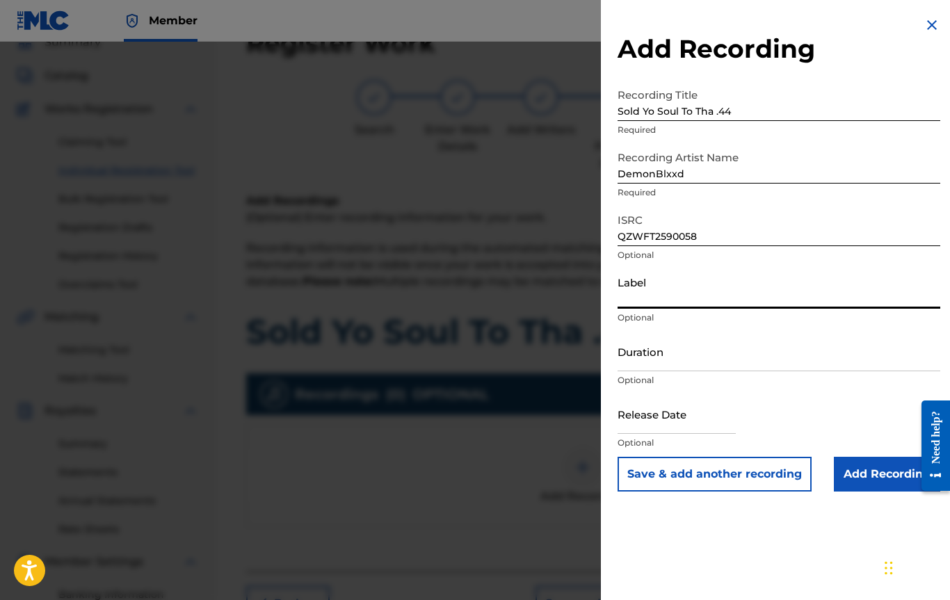
type input "DemonBlxxd"
click at [672, 362] on input "Duration" at bounding box center [778, 352] width 323 height 40
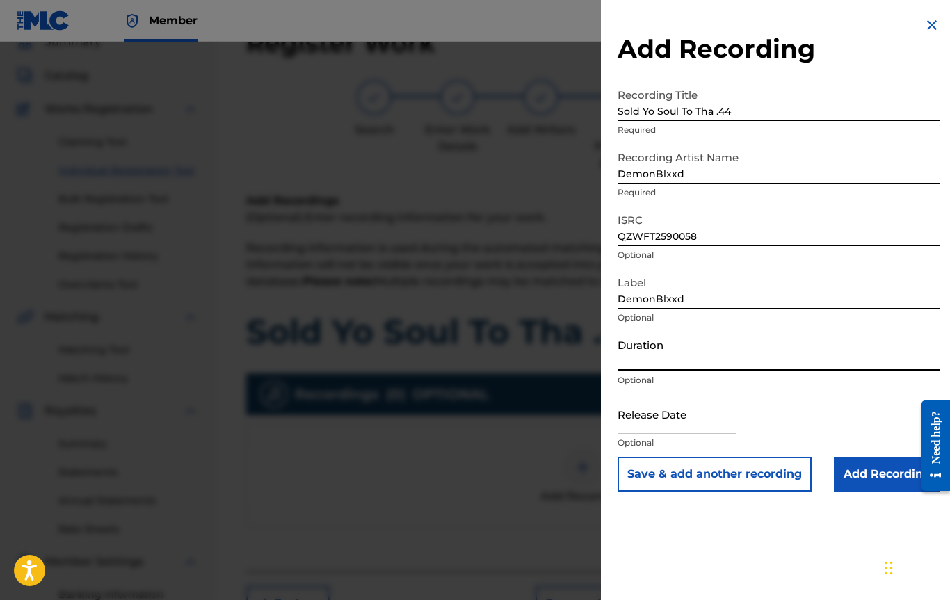
type input "02:37"
click at [661, 427] on input "text" at bounding box center [676, 414] width 118 height 40
select select "7"
select select "2025"
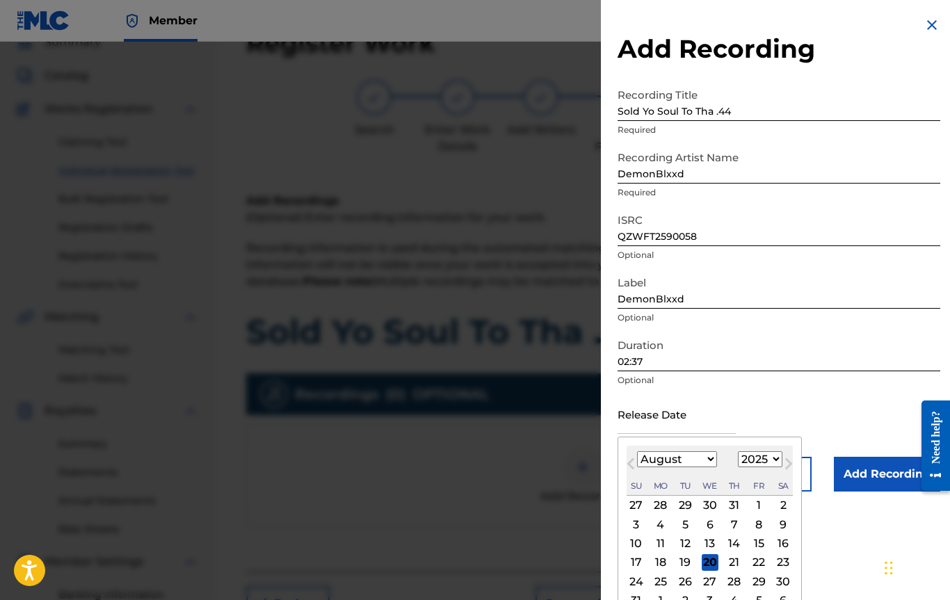
type input "[DATE]"
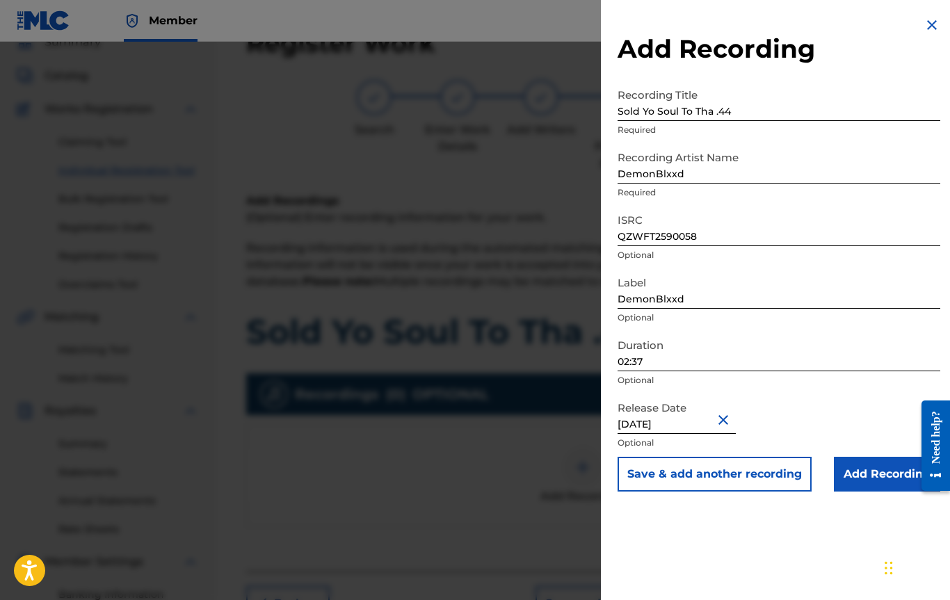
click at [741, 390] on div "Duration 02:37 Optional" at bounding box center [778, 363] width 323 height 63
click at [845, 474] on input "Add Recording" at bounding box center [887, 474] width 106 height 35
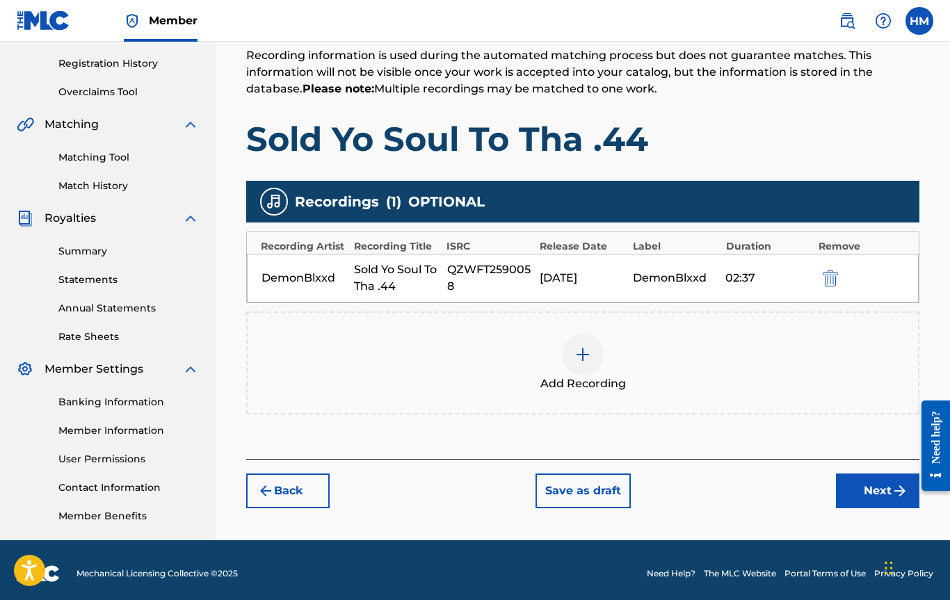
scroll to position [262, 0]
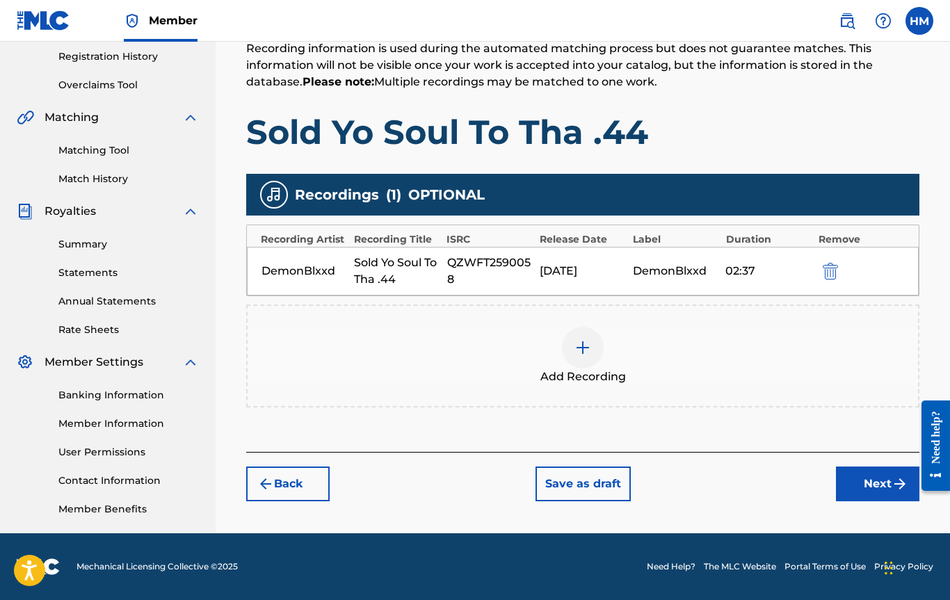
click at [869, 484] on button "Next" at bounding box center [877, 484] width 83 height 35
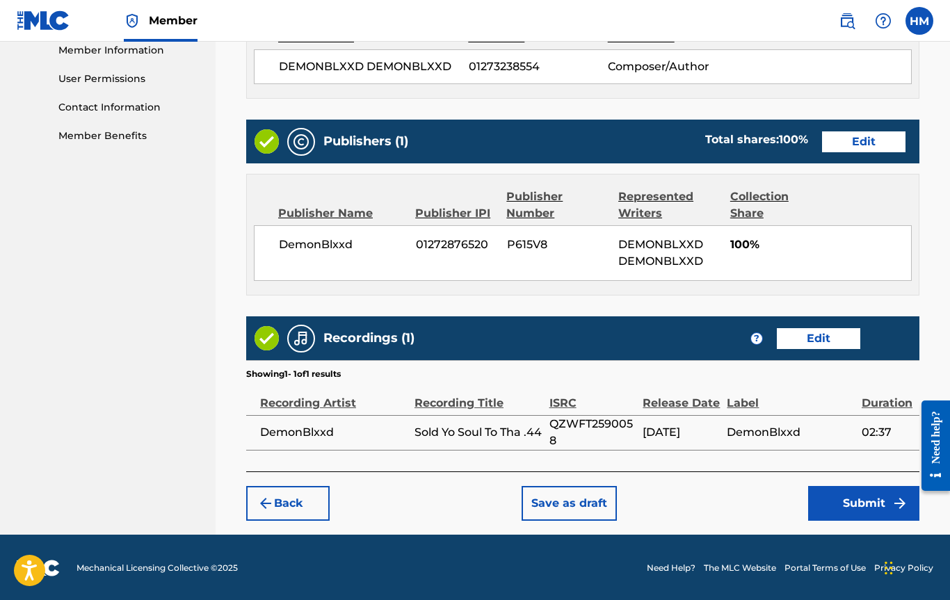
scroll to position [636, 0]
click at [851, 510] on button "Submit" at bounding box center [863, 503] width 111 height 35
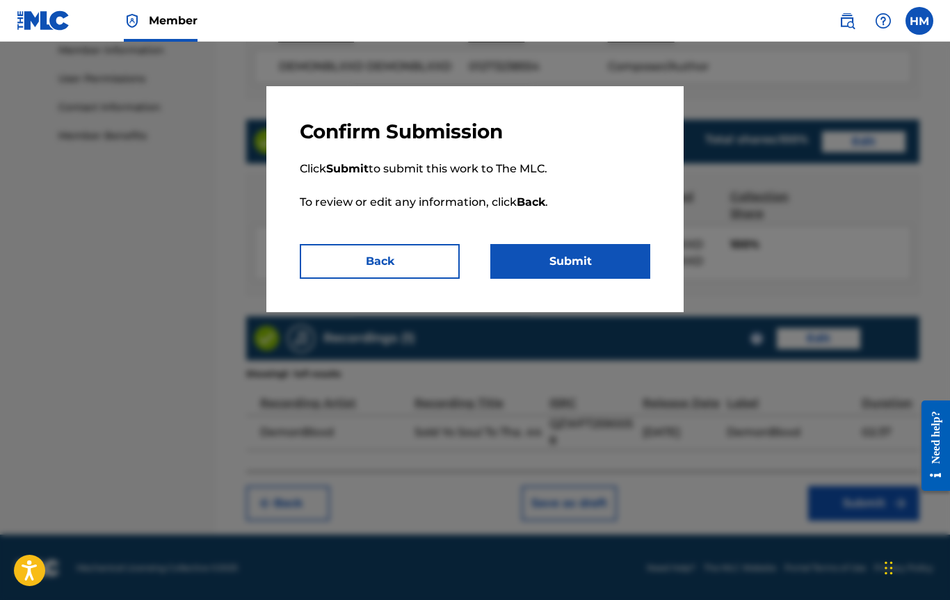
click at [422, 264] on button "Back" at bounding box center [380, 261] width 160 height 35
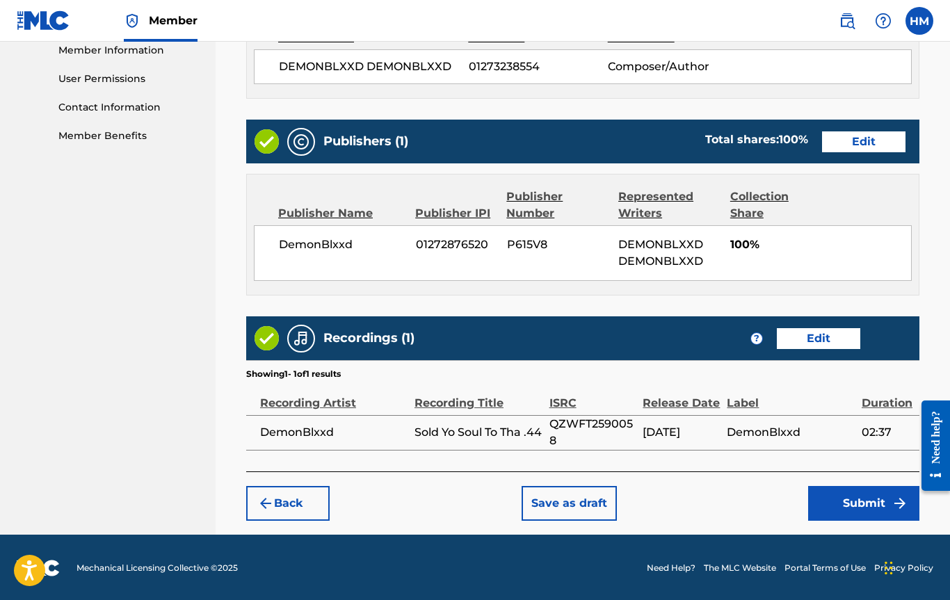
click at [854, 497] on button "Submit" at bounding box center [863, 503] width 111 height 35
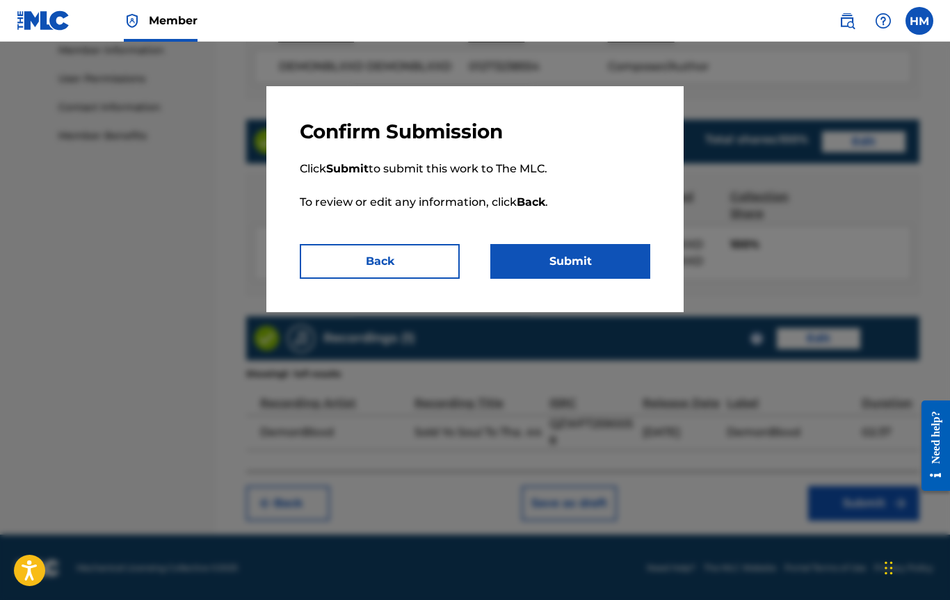
click at [542, 261] on button "Submit" at bounding box center [570, 261] width 160 height 35
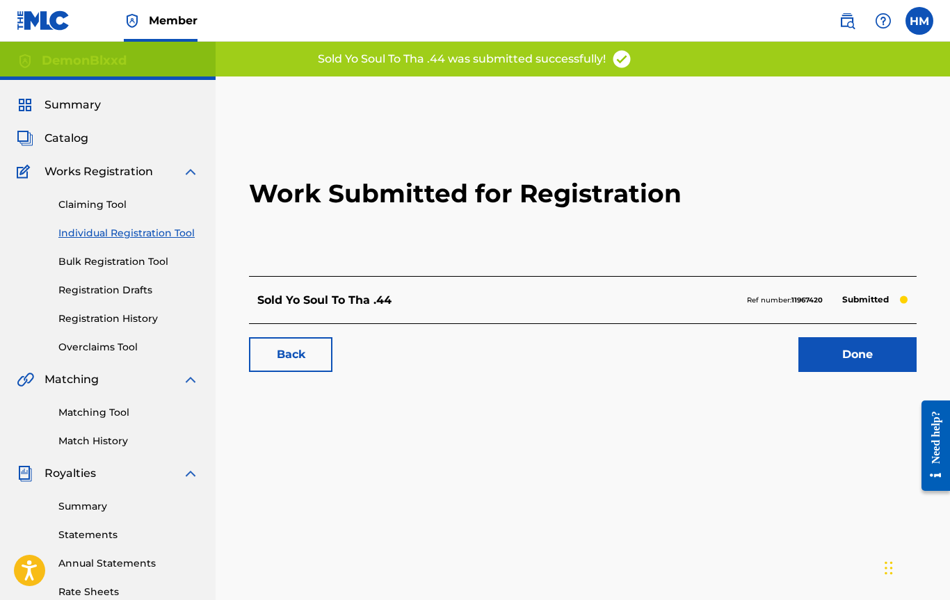
click at [844, 364] on link "Done" at bounding box center [857, 354] width 118 height 35
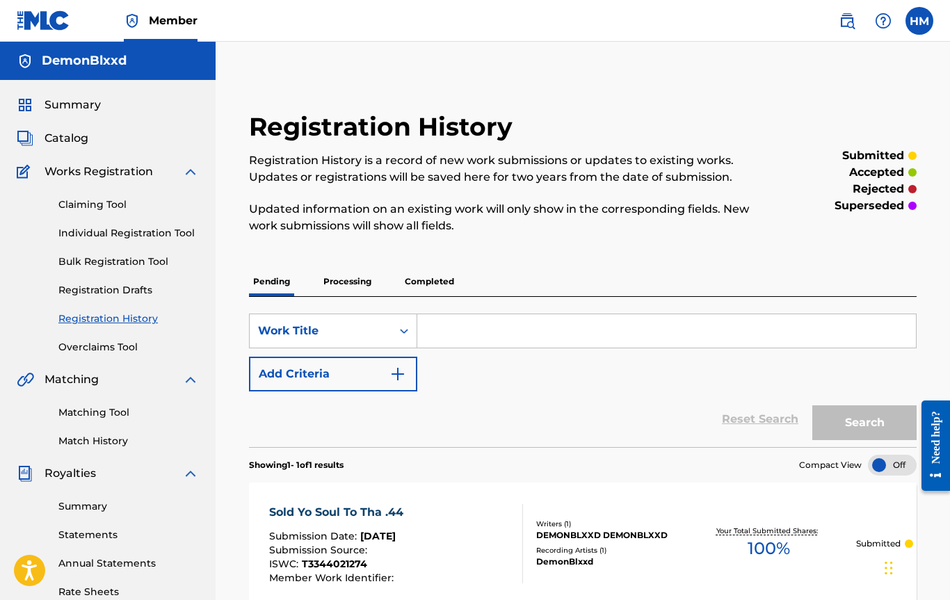
click at [355, 279] on p "Processing" at bounding box center [347, 281] width 56 height 29
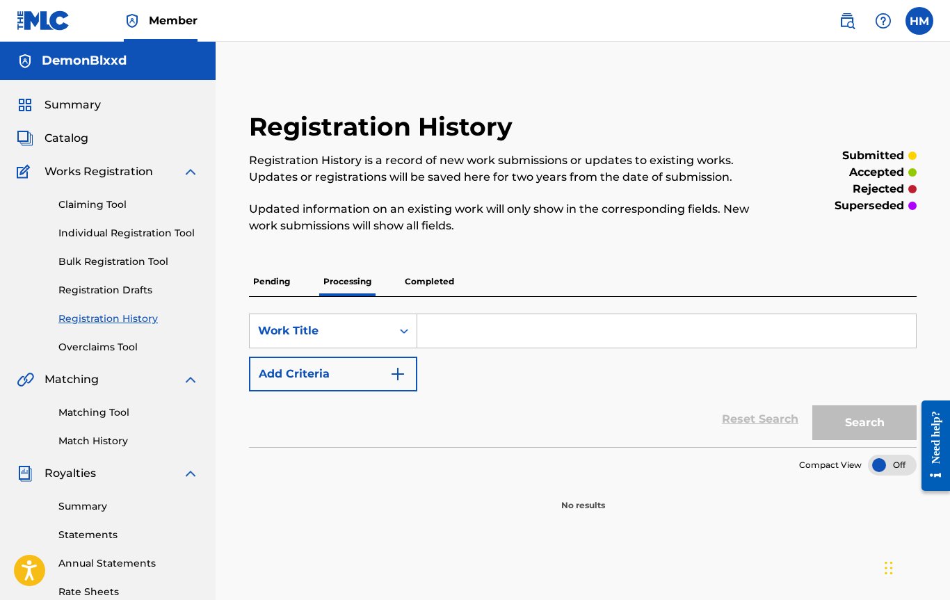
click at [438, 286] on p "Completed" at bounding box center [429, 281] width 58 height 29
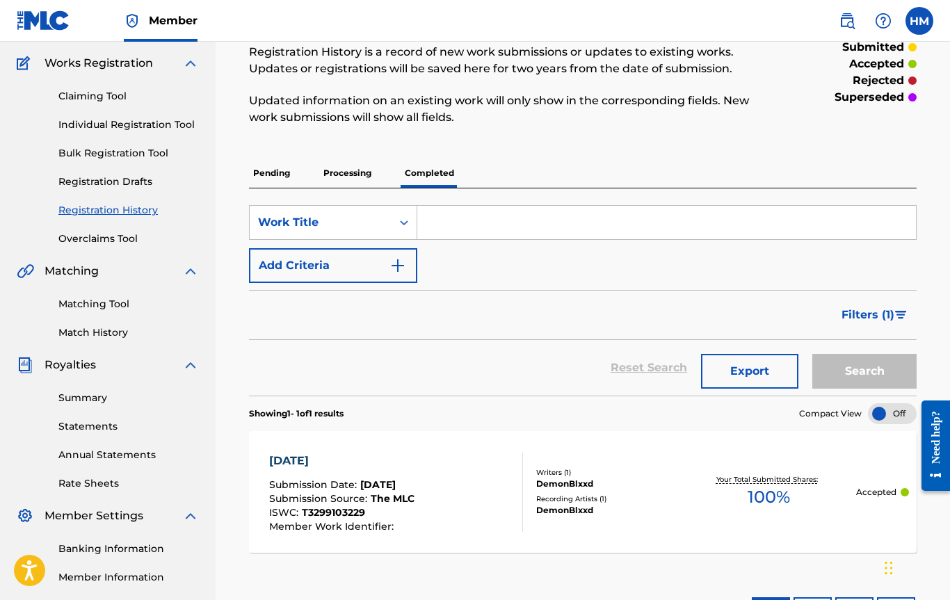
scroll to position [1, 0]
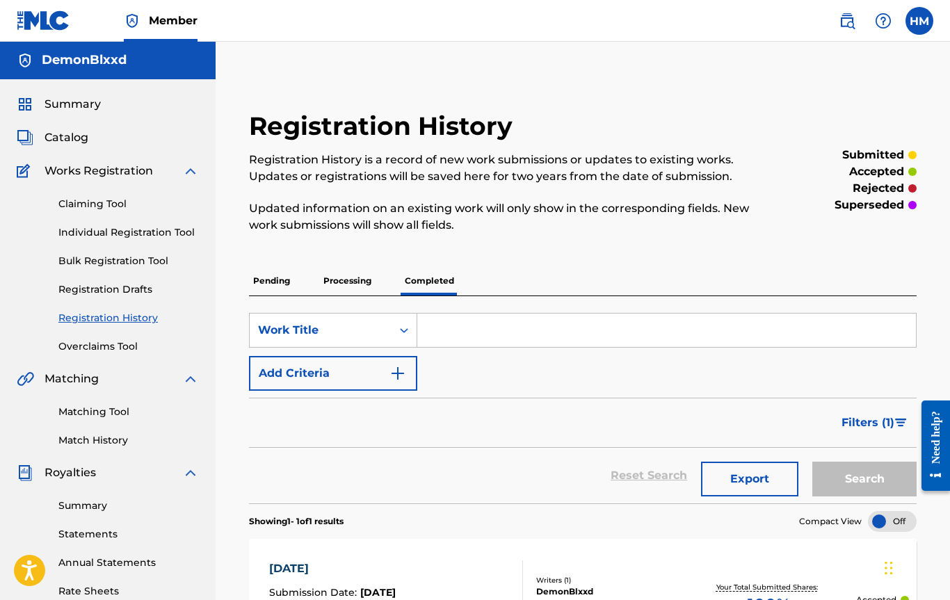
click at [268, 275] on p "Pending" at bounding box center [271, 280] width 45 height 29
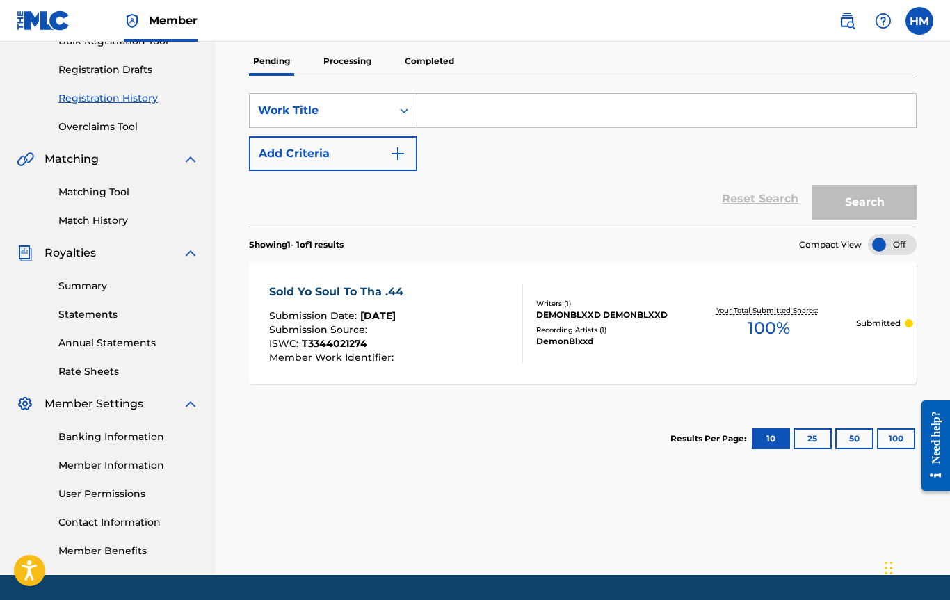
scroll to position [261, 0]
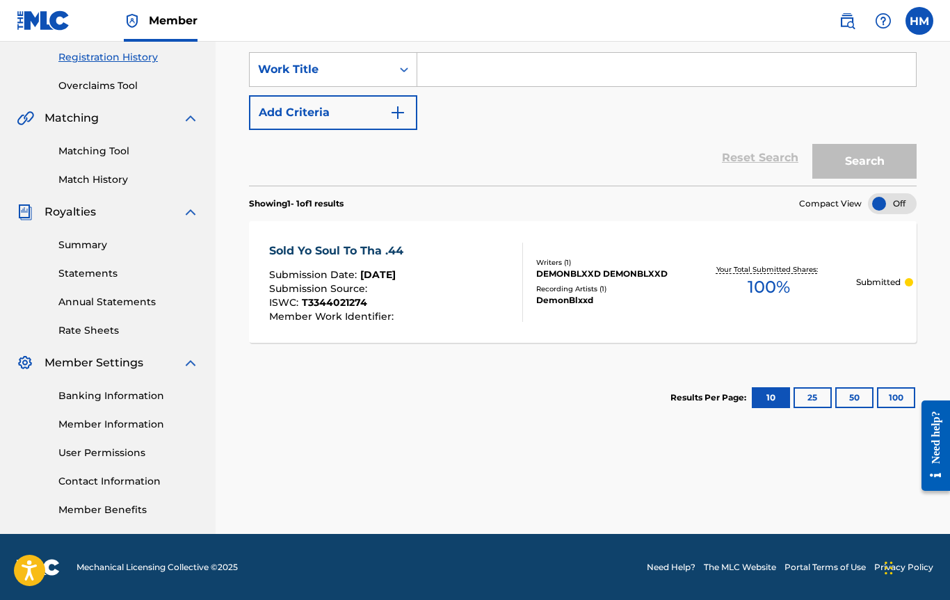
click at [382, 358] on div "Showing 1 - 1 of 1 results Compact View Sold Yo Soul To Tha .44 Submission Date…" at bounding box center [582, 308] width 667 height 245
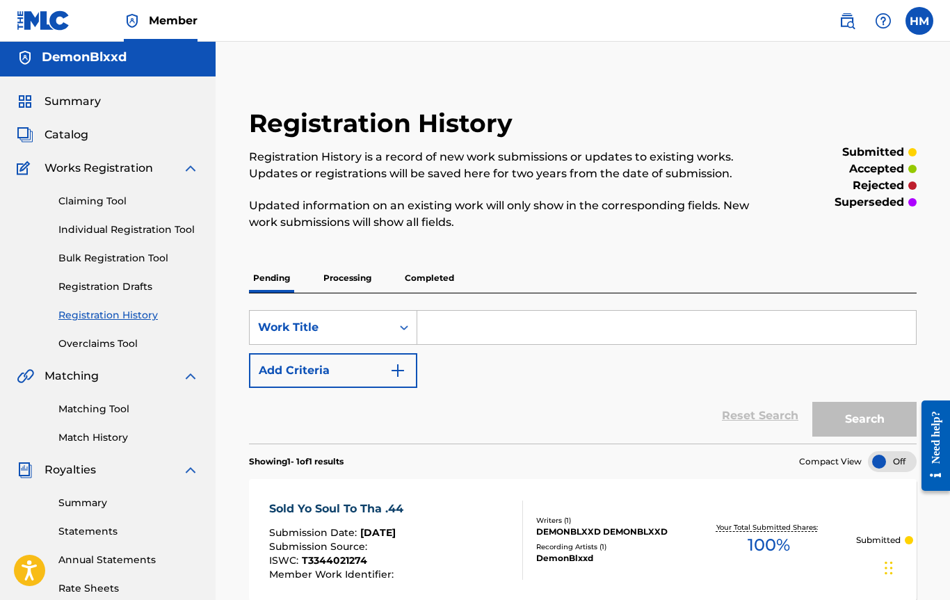
scroll to position [0, 0]
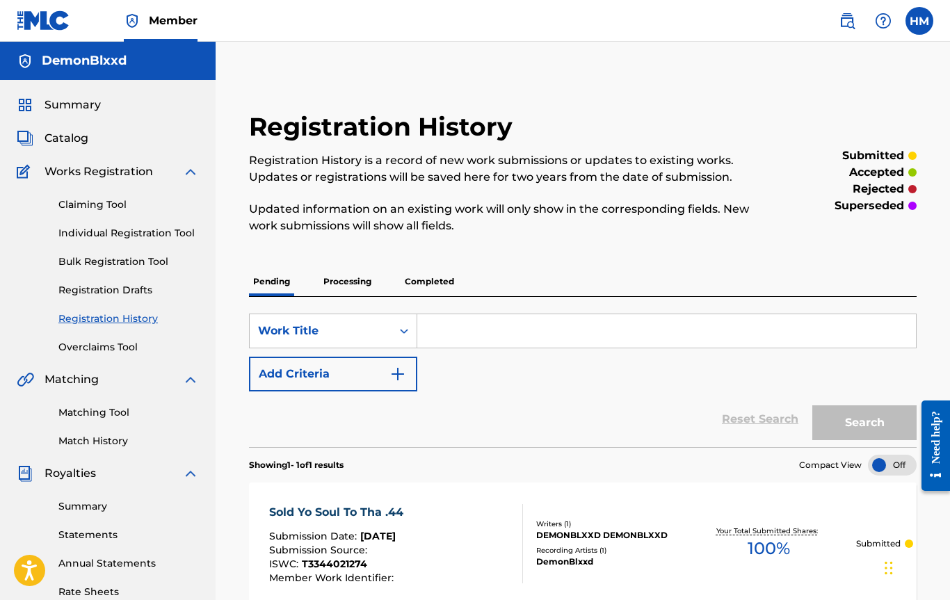
click at [924, 29] on label at bounding box center [919, 21] width 28 height 28
click at [919, 21] on input "HM [PERSON_NAME] [EMAIL_ADDRESS][DOMAIN_NAME] Notification Preferences Profile …" at bounding box center [919, 21] width 0 height 0
click at [923, 29] on div "HM HM [PERSON_NAME] [EMAIL_ADDRESS][DOMAIN_NAME] Notification Preferences Profi…" at bounding box center [919, 21] width 28 height 28
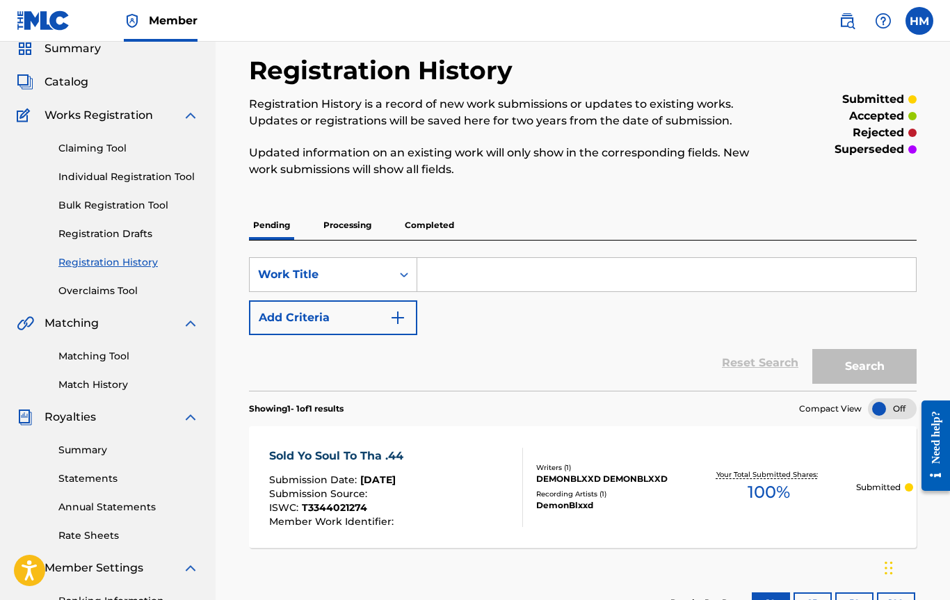
scroll to position [19, 0]
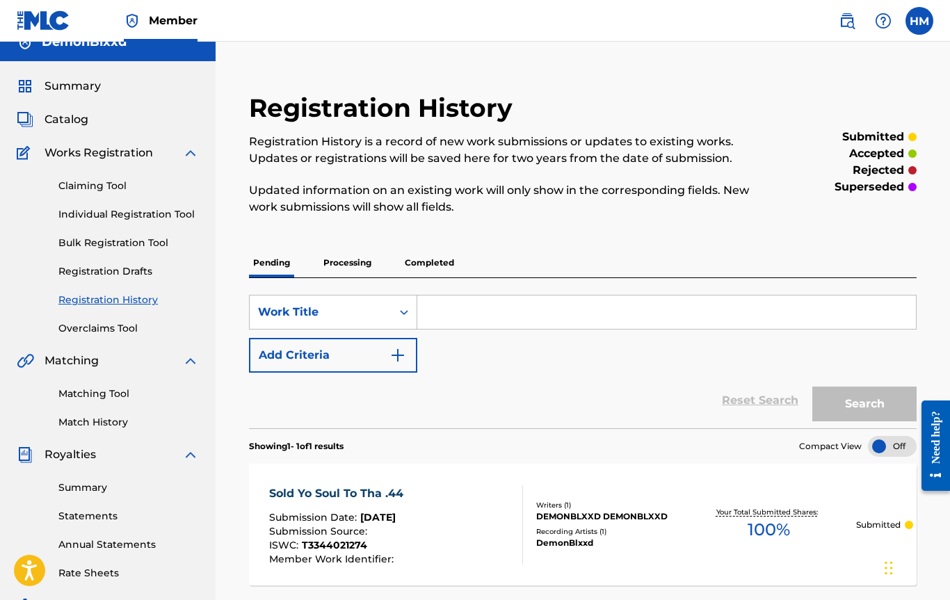
click at [90, 91] on span "Summary" at bounding box center [72, 86] width 56 height 17
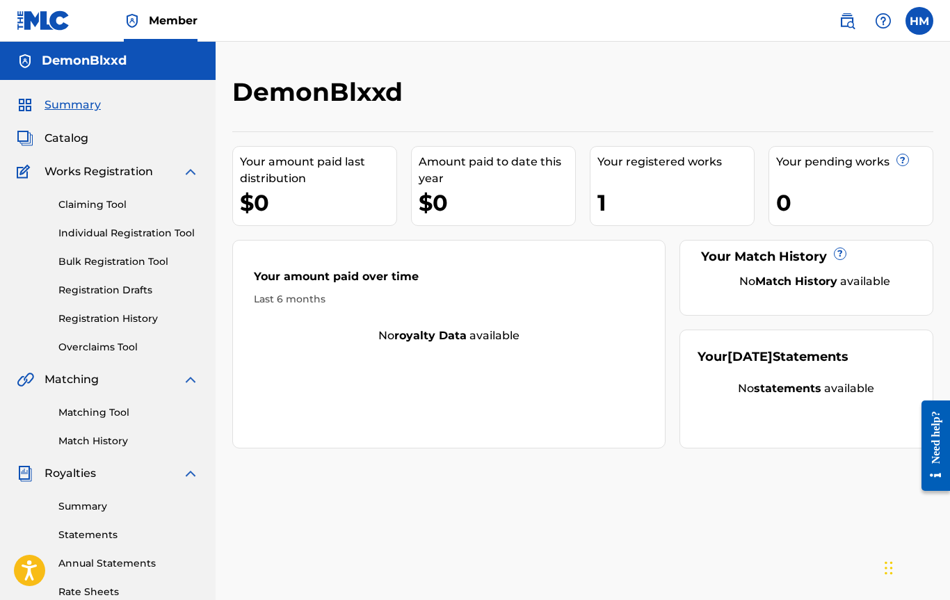
click at [66, 136] on span "Catalog" at bounding box center [66, 138] width 44 height 17
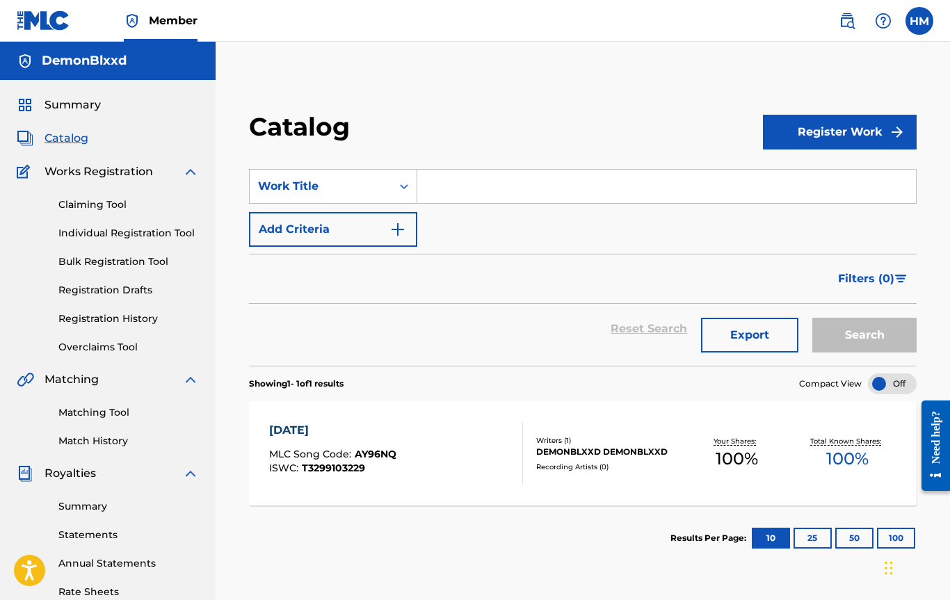
click at [92, 101] on span "Summary" at bounding box center [72, 105] width 56 height 17
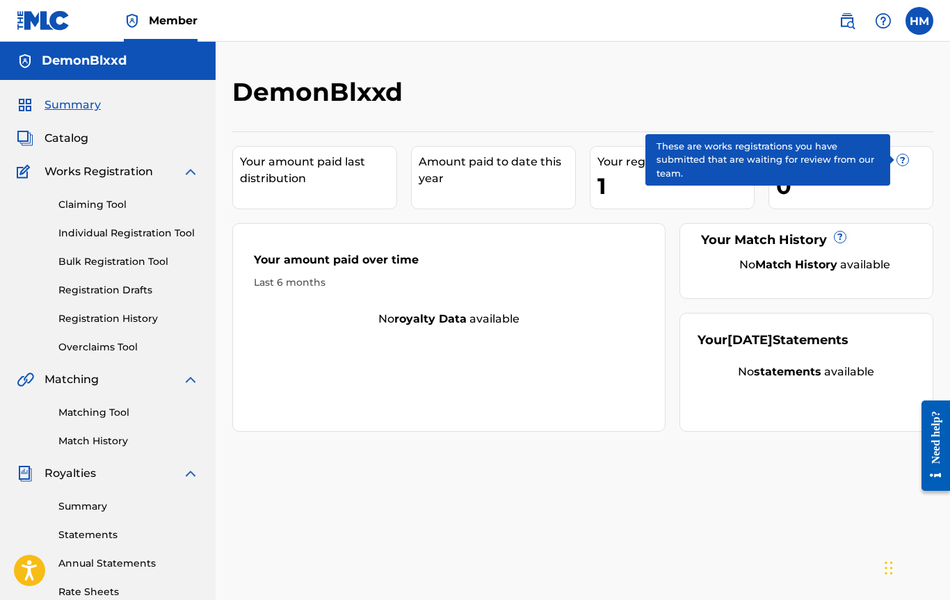
click at [900, 157] on span "?" at bounding box center [902, 159] width 11 height 11
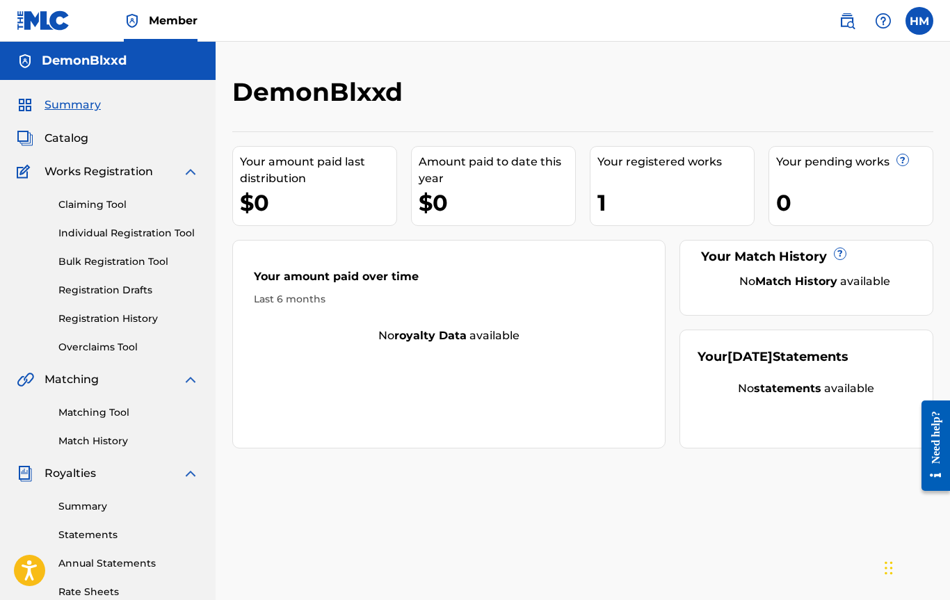
click at [90, 413] on link "Matching Tool" at bounding box center [128, 412] width 140 height 15
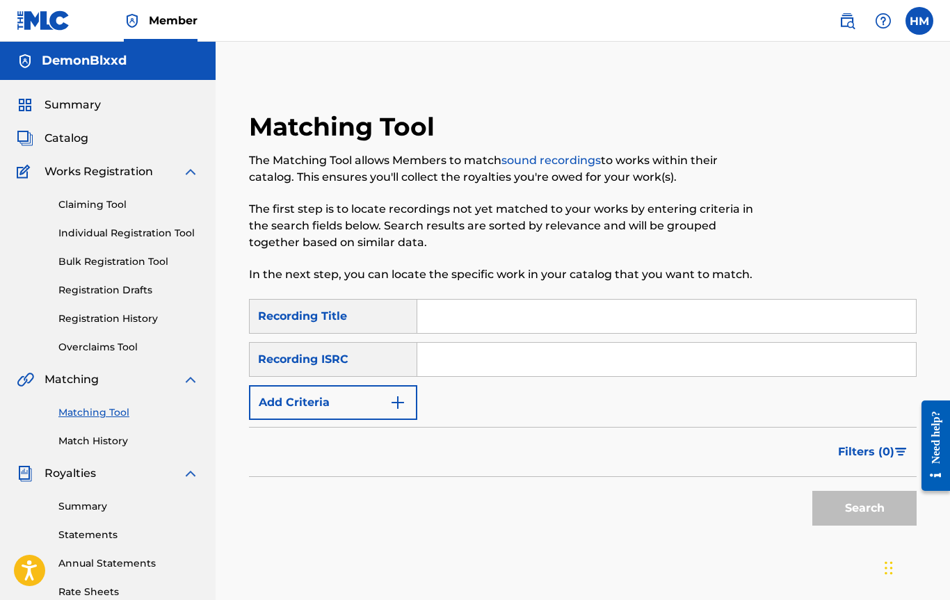
click at [95, 387] on span "Matching" at bounding box center [71, 379] width 54 height 17
click at [88, 380] on span "Matching" at bounding box center [71, 379] width 54 height 17
click at [99, 163] on span "Works Registration" at bounding box center [98, 171] width 108 height 17
click at [99, 167] on span "Works Registration" at bounding box center [98, 171] width 108 height 17
click at [86, 105] on span "Summary" at bounding box center [72, 105] width 56 height 17
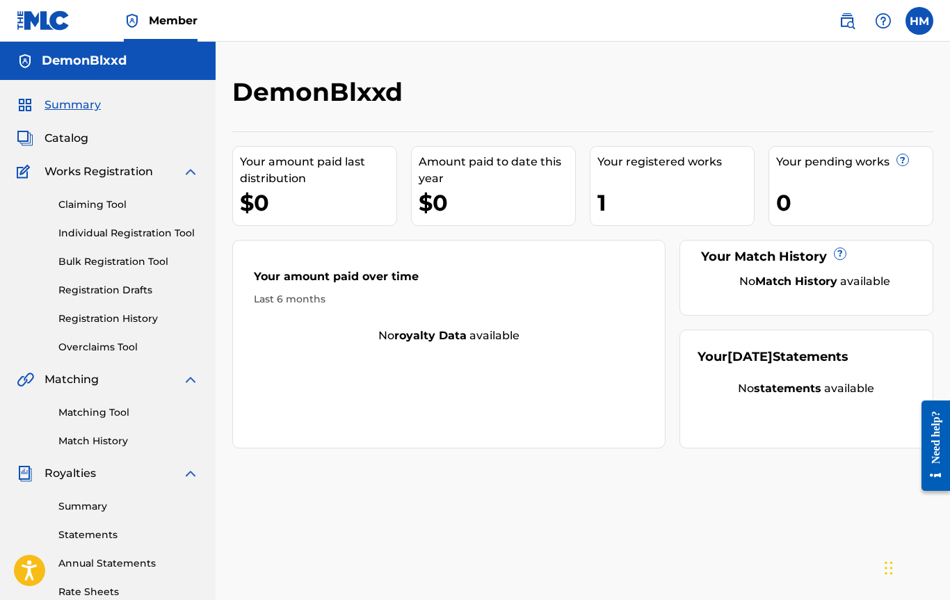
click at [83, 123] on div "Summary Catalog Works Registration Claiming Tool Individual Registration Tool B…" at bounding box center [108, 437] width 216 height 715
click at [81, 137] on span "Catalog" at bounding box center [66, 138] width 44 height 17
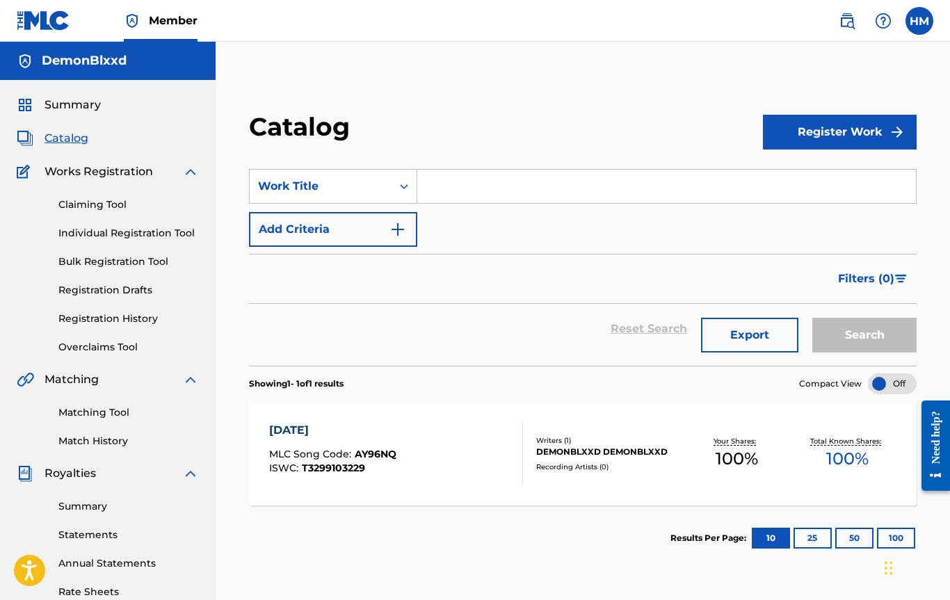
click at [102, 291] on link "Registration Drafts" at bounding box center [128, 290] width 140 height 15
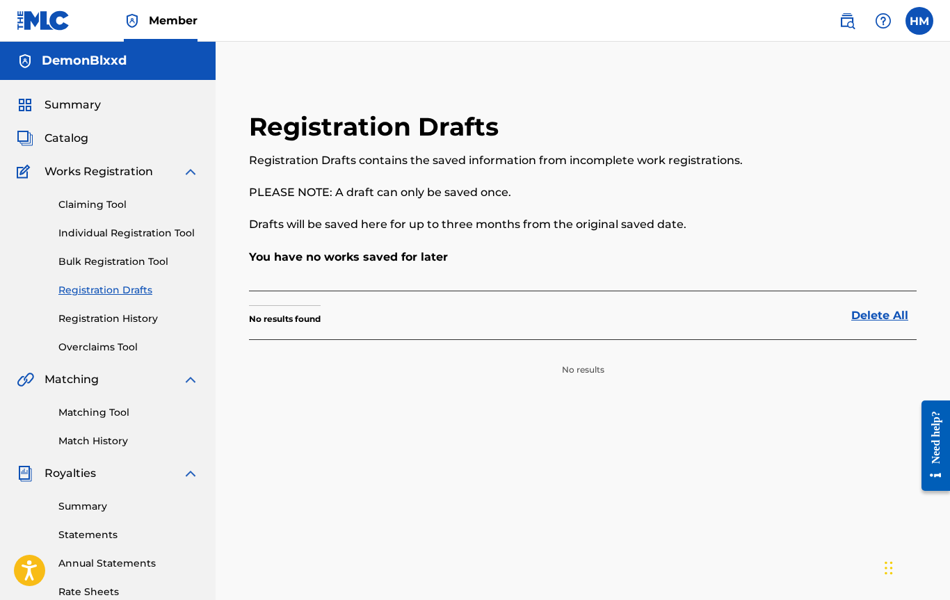
click at [99, 261] on link "Bulk Registration Tool" at bounding box center [128, 261] width 140 height 15
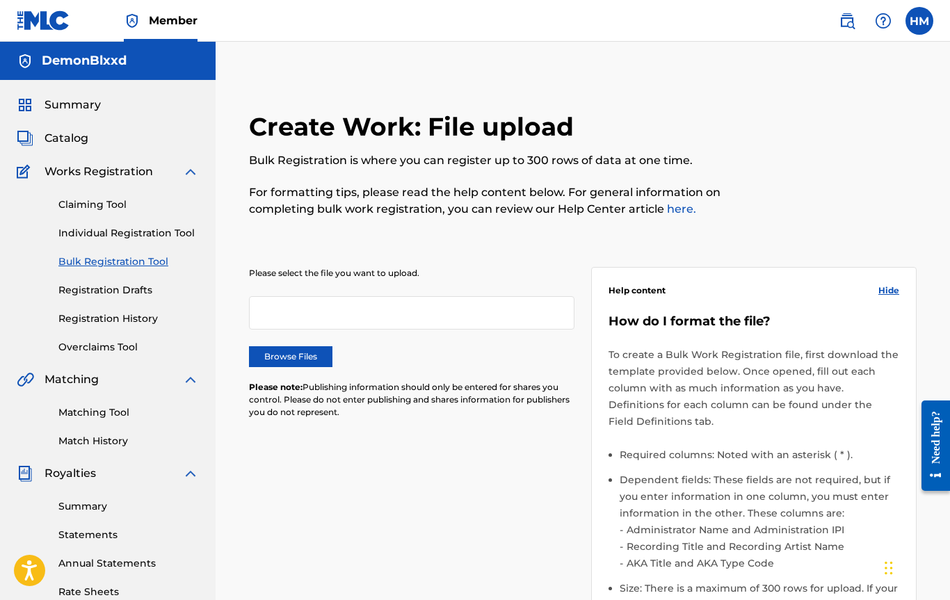
click at [99, 236] on link "Individual Registration Tool" at bounding box center [128, 233] width 140 height 15
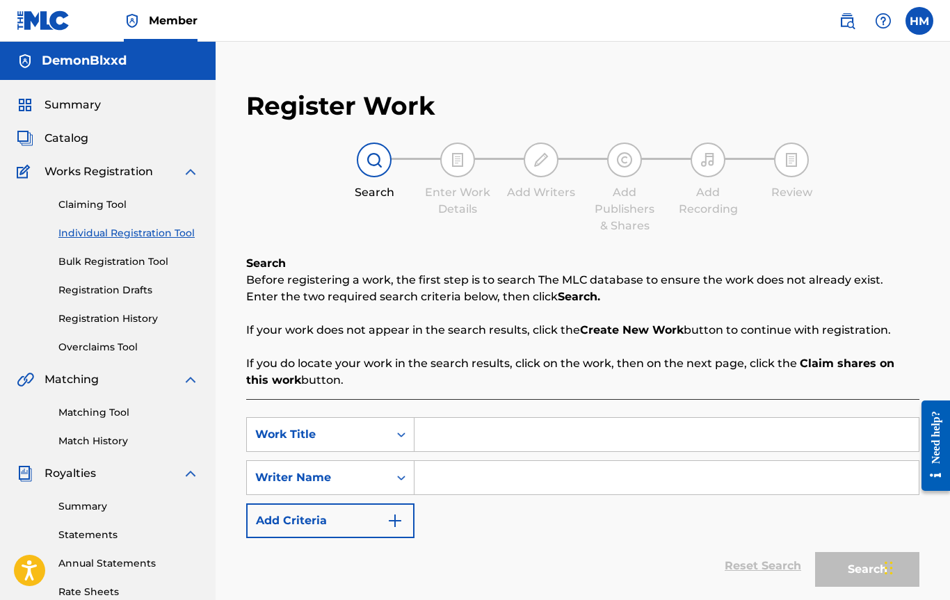
click at [95, 205] on link "Claiming Tool" at bounding box center [128, 204] width 140 height 15
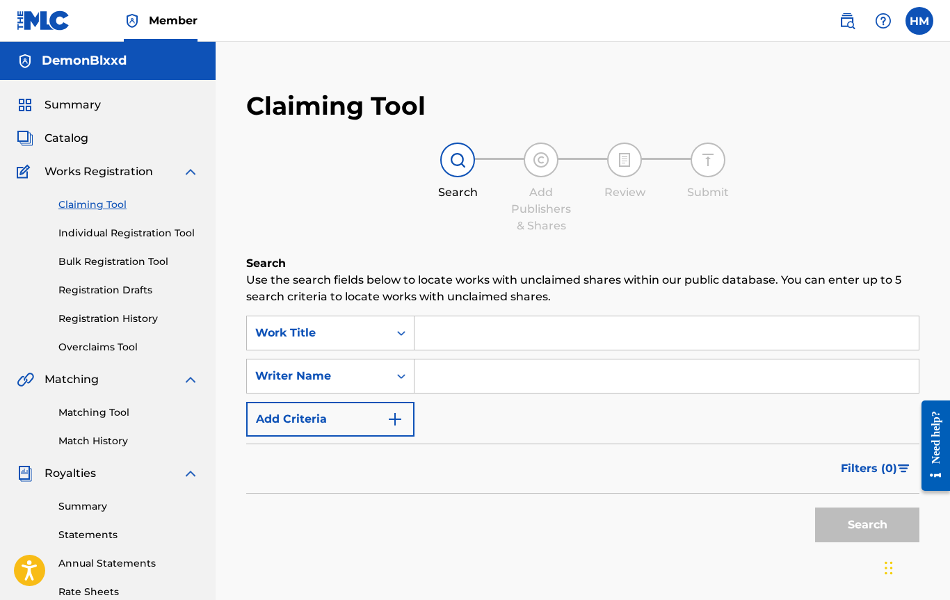
click at [72, 140] on span "Catalog" at bounding box center [66, 138] width 44 height 17
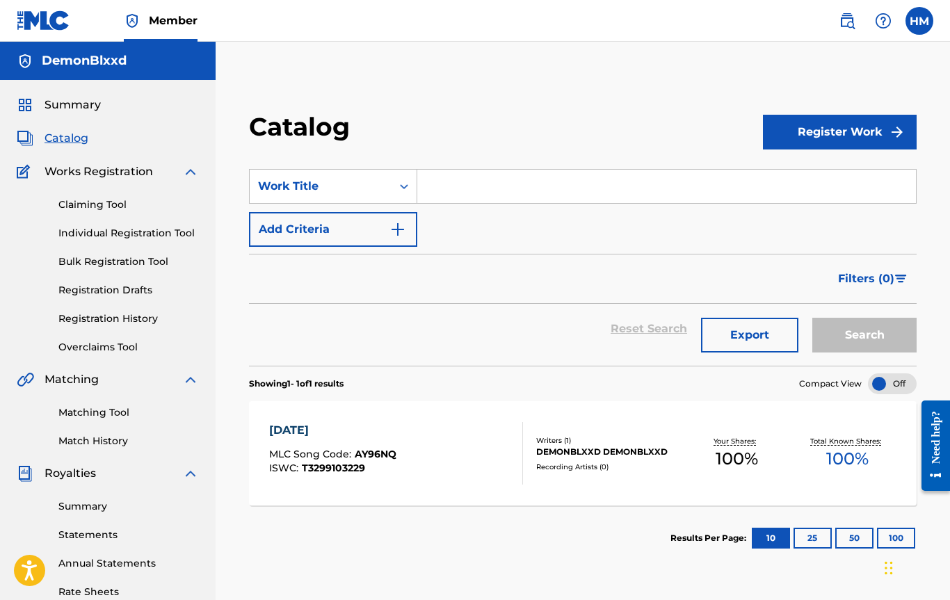
click at [79, 107] on span "Summary" at bounding box center [72, 105] width 56 height 17
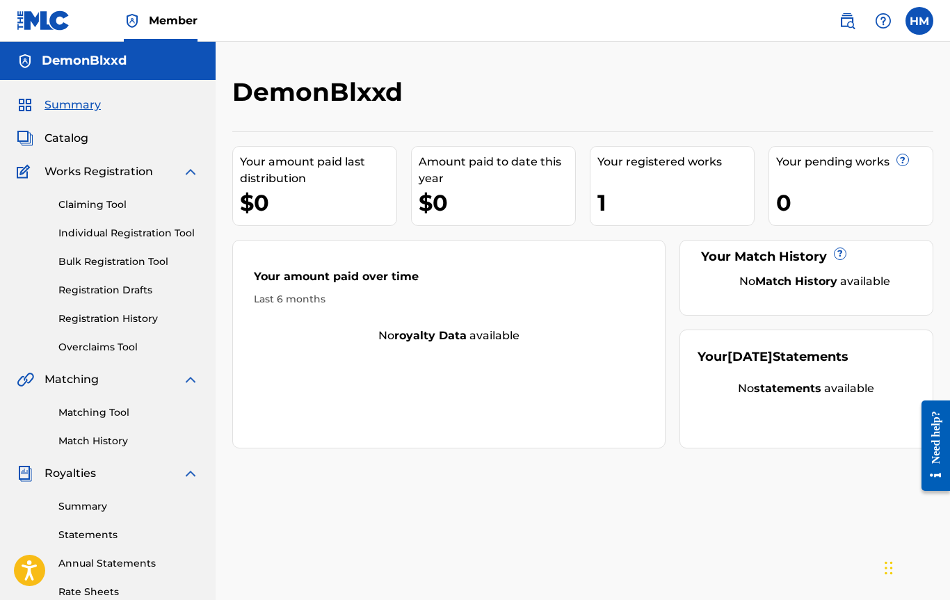
click at [93, 200] on link "Claiming Tool" at bounding box center [128, 204] width 140 height 15
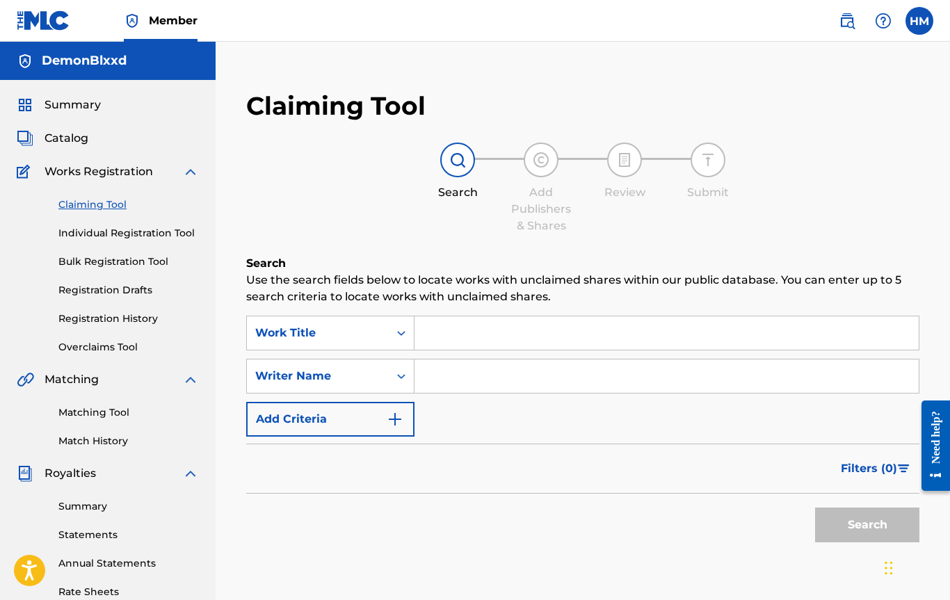
click at [92, 236] on link "Individual Registration Tool" at bounding box center [128, 233] width 140 height 15
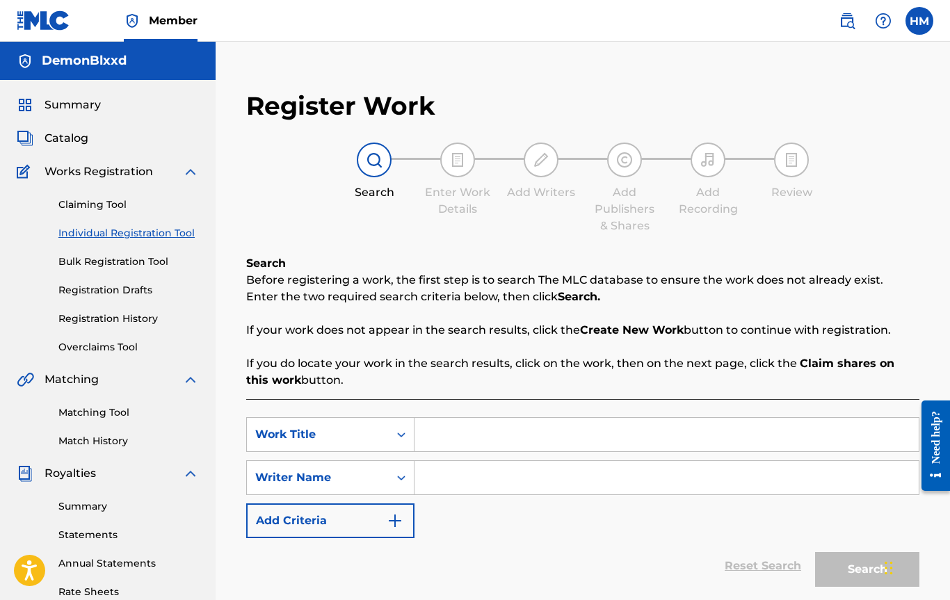
click at [99, 264] on link "Bulk Registration Tool" at bounding box center [128, 261] width 140 height 15
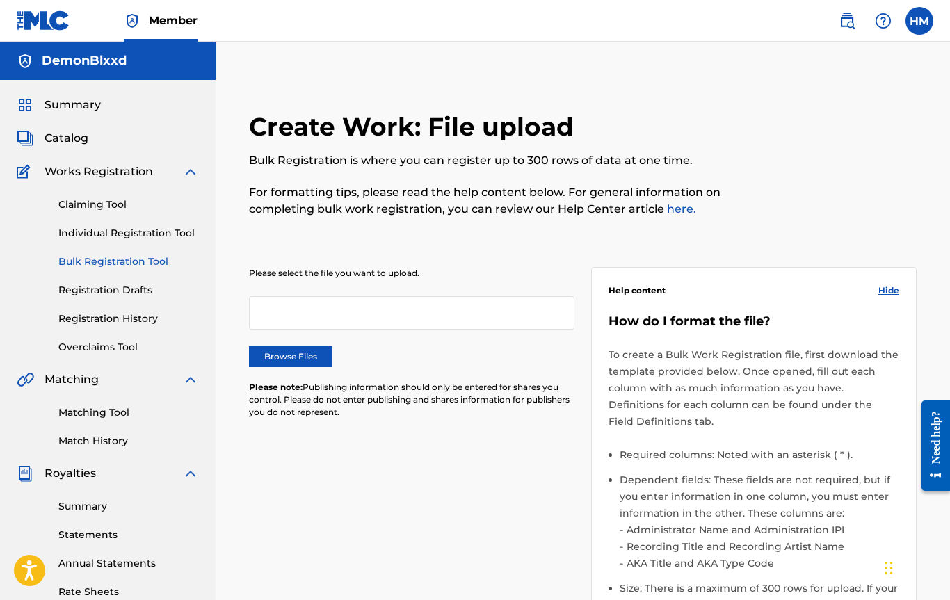
click at [95, 293] on link "Registration Drafts" at bounding box center [128, 290] width 140 height 15
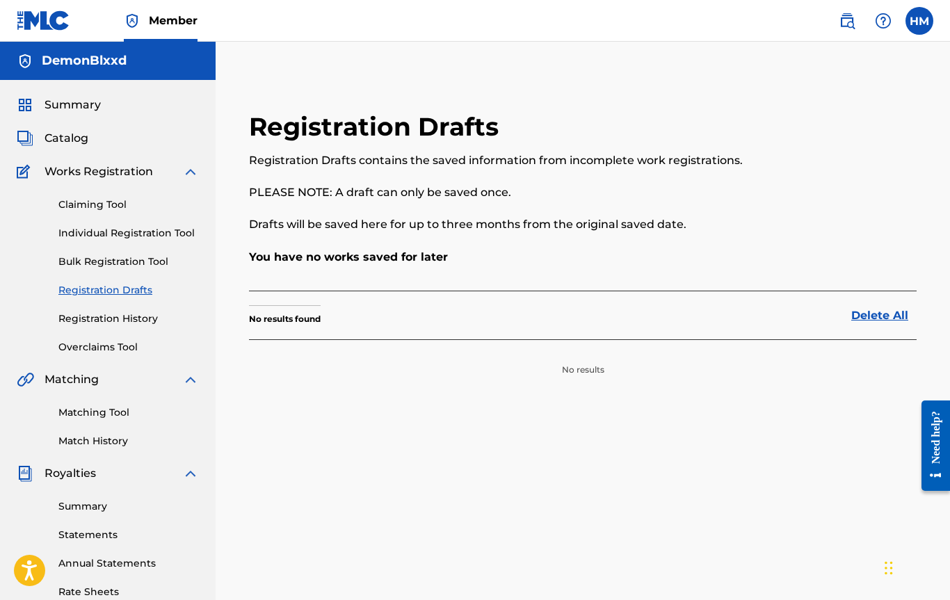
click at [95, 318] on link "Registration History" at bounding box center [128, 318] width 140 height 15
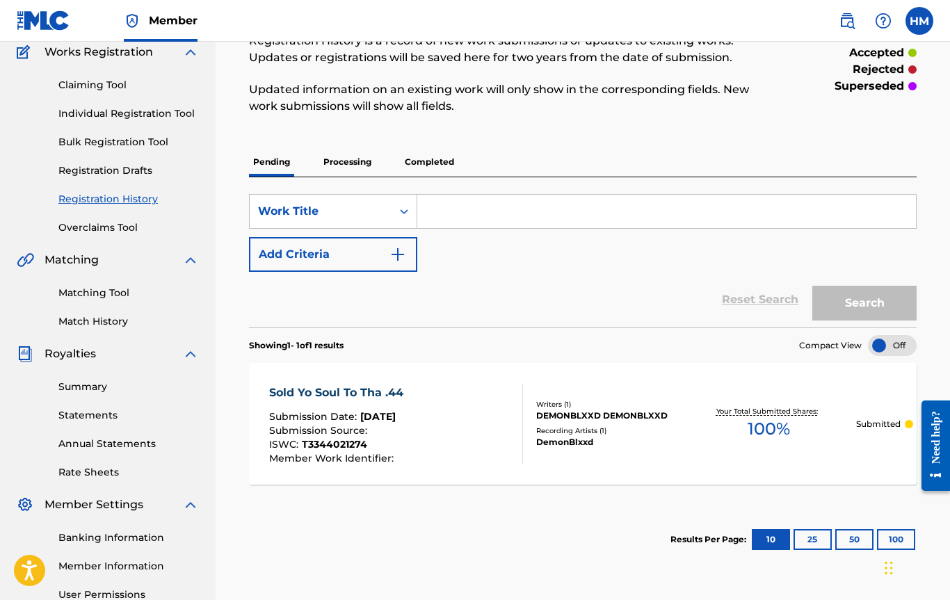
scroll to position [117, 0]
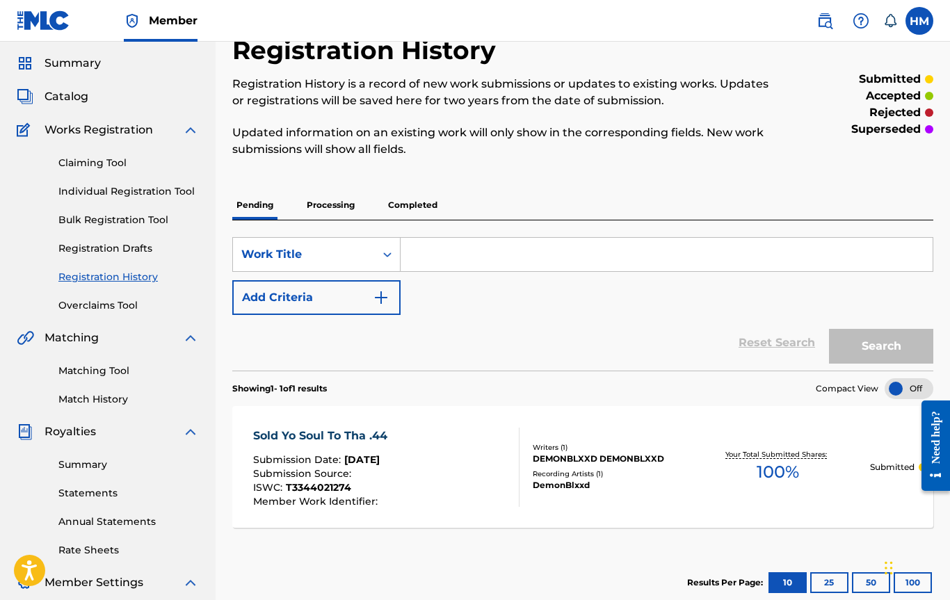
scroll to position [46, 0]
